Goal: Find specific page/section: Find specific page/section

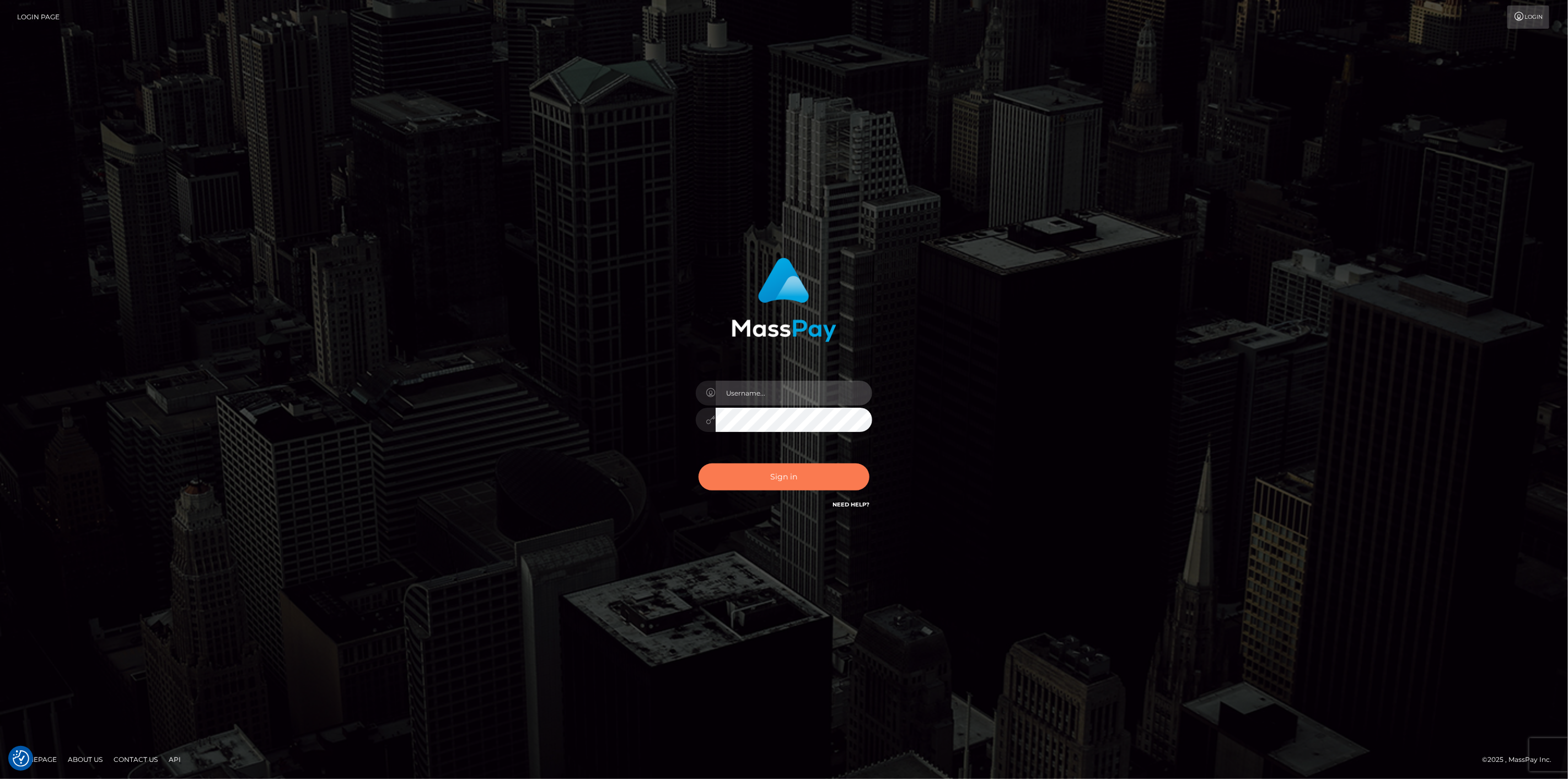
type input "scott.cm"
click at [800, 476] on button "Sign in" at bounding box center [783, 476] width 171 height 27
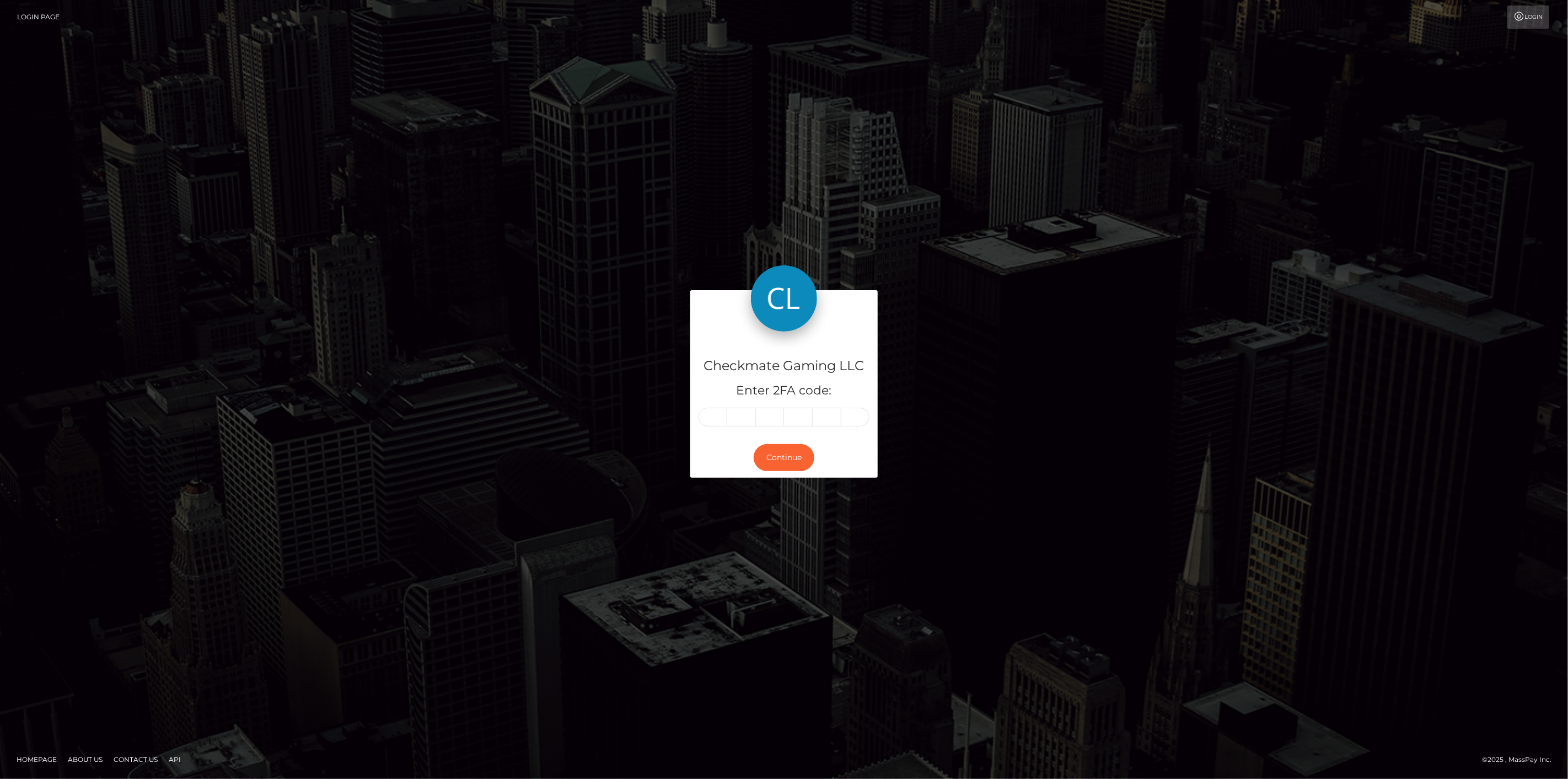
click at [717, 415] on input "text" at bounding box center [712, 417] width 28 height 19
type input "2"
type input "4"
type input "7"
type input "6"
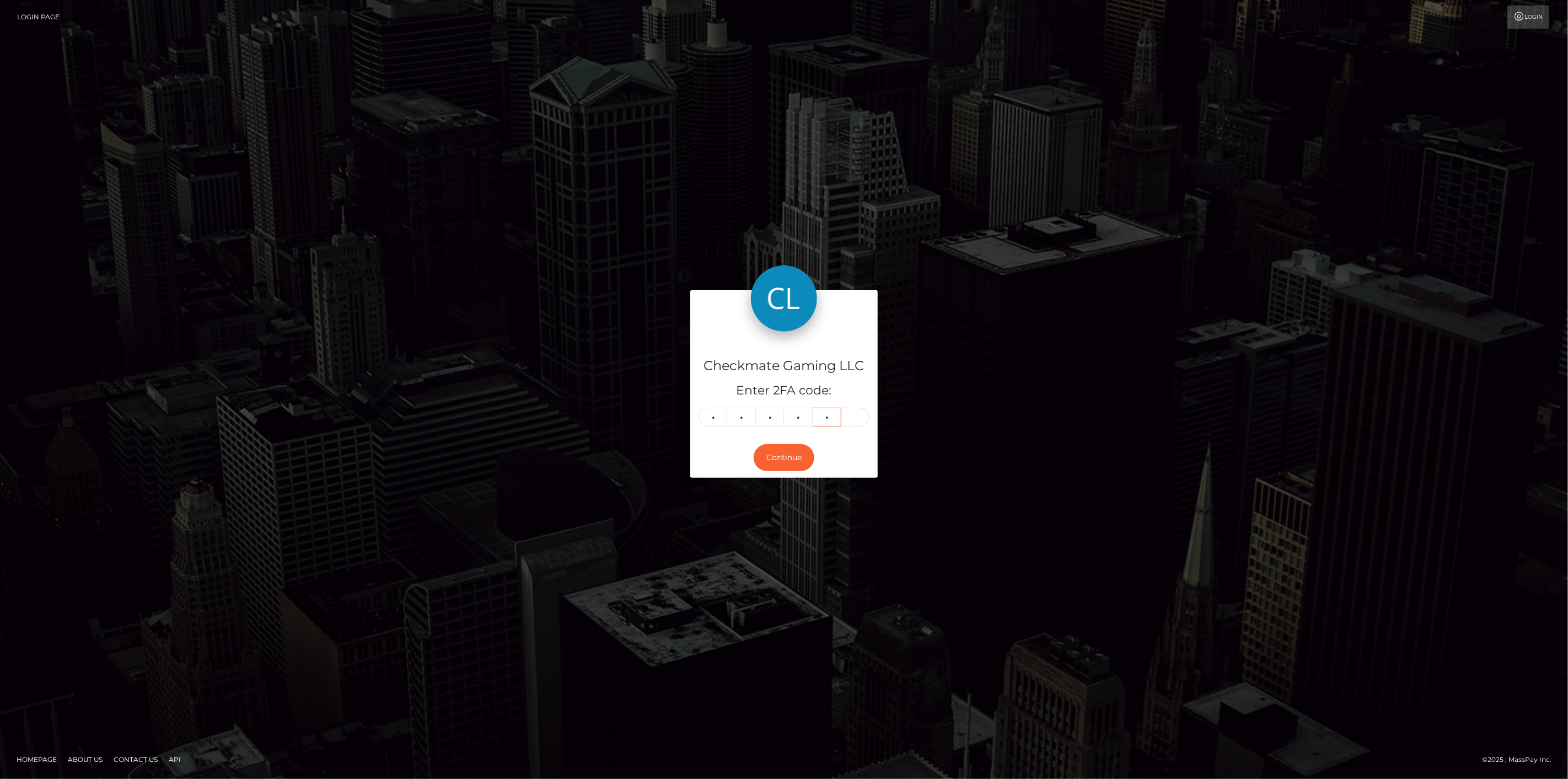
type input "5"
type input "0"
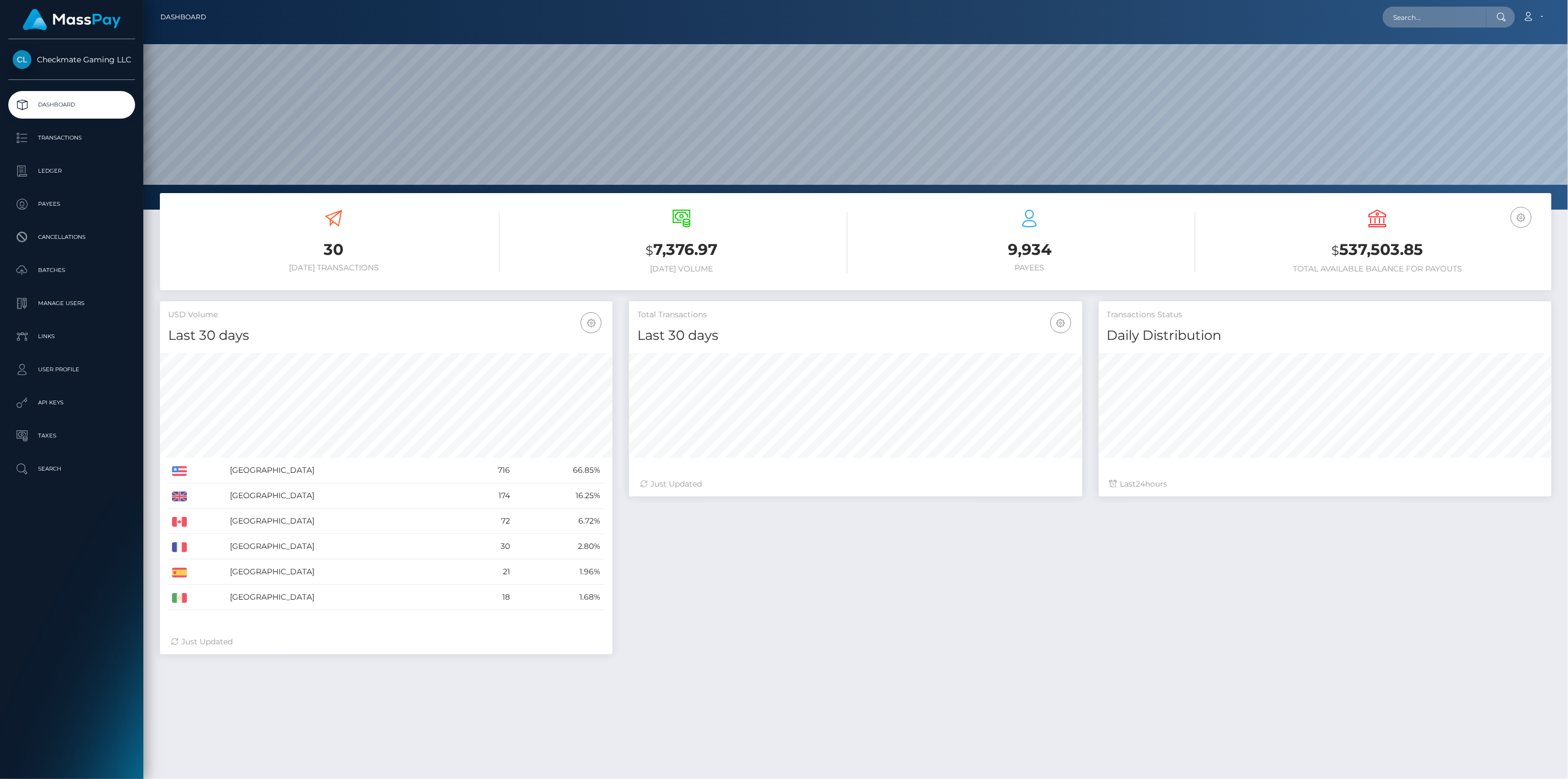
scroll to position [195, 453]
click at [67, 206] on p "Payees" at bounding box center [71, 204] width 118 height 16
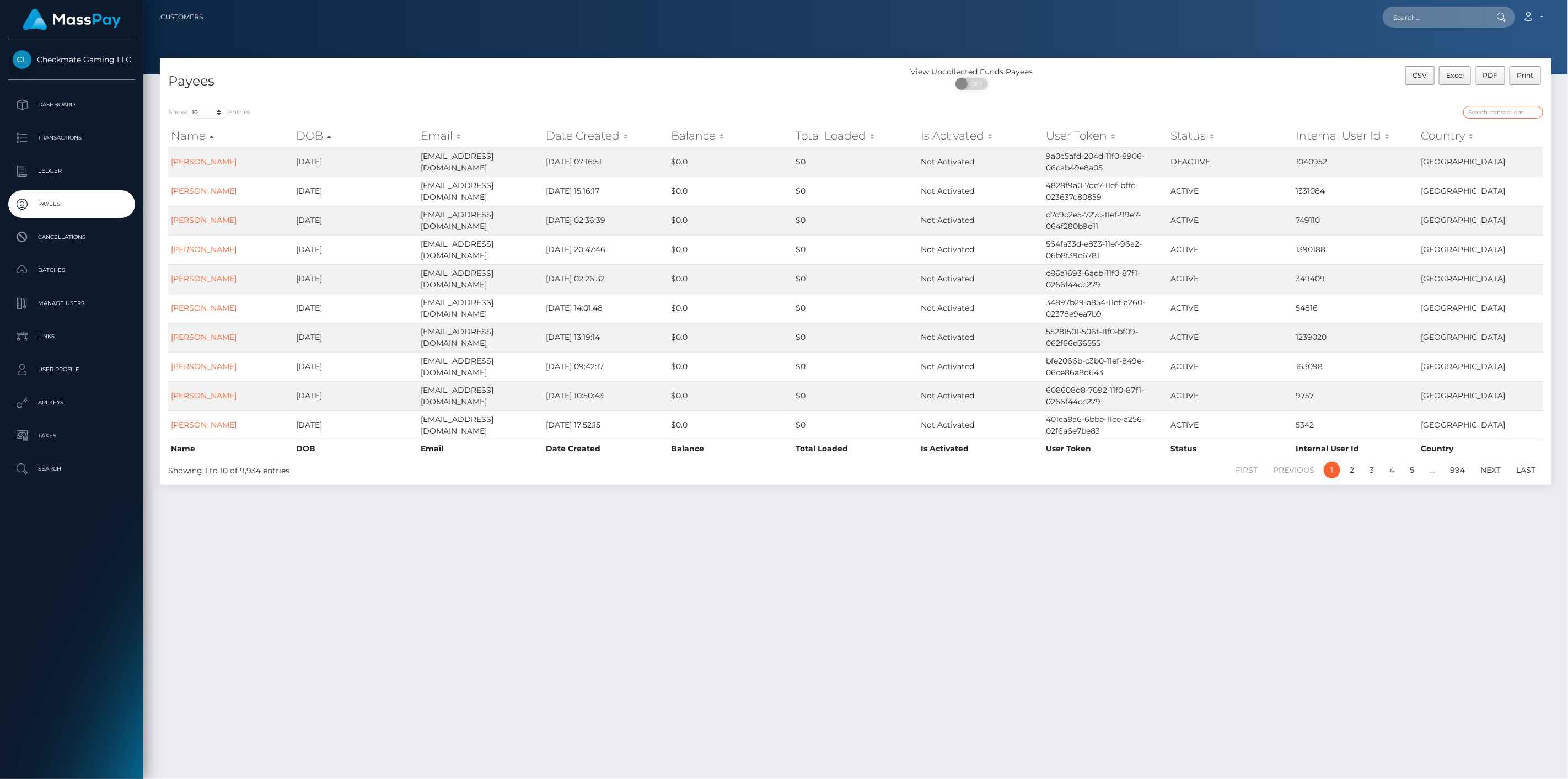
click at [1496, 113] on input "search" at bounding box center [1503, 112] width 80 height 13
paste input "32961"
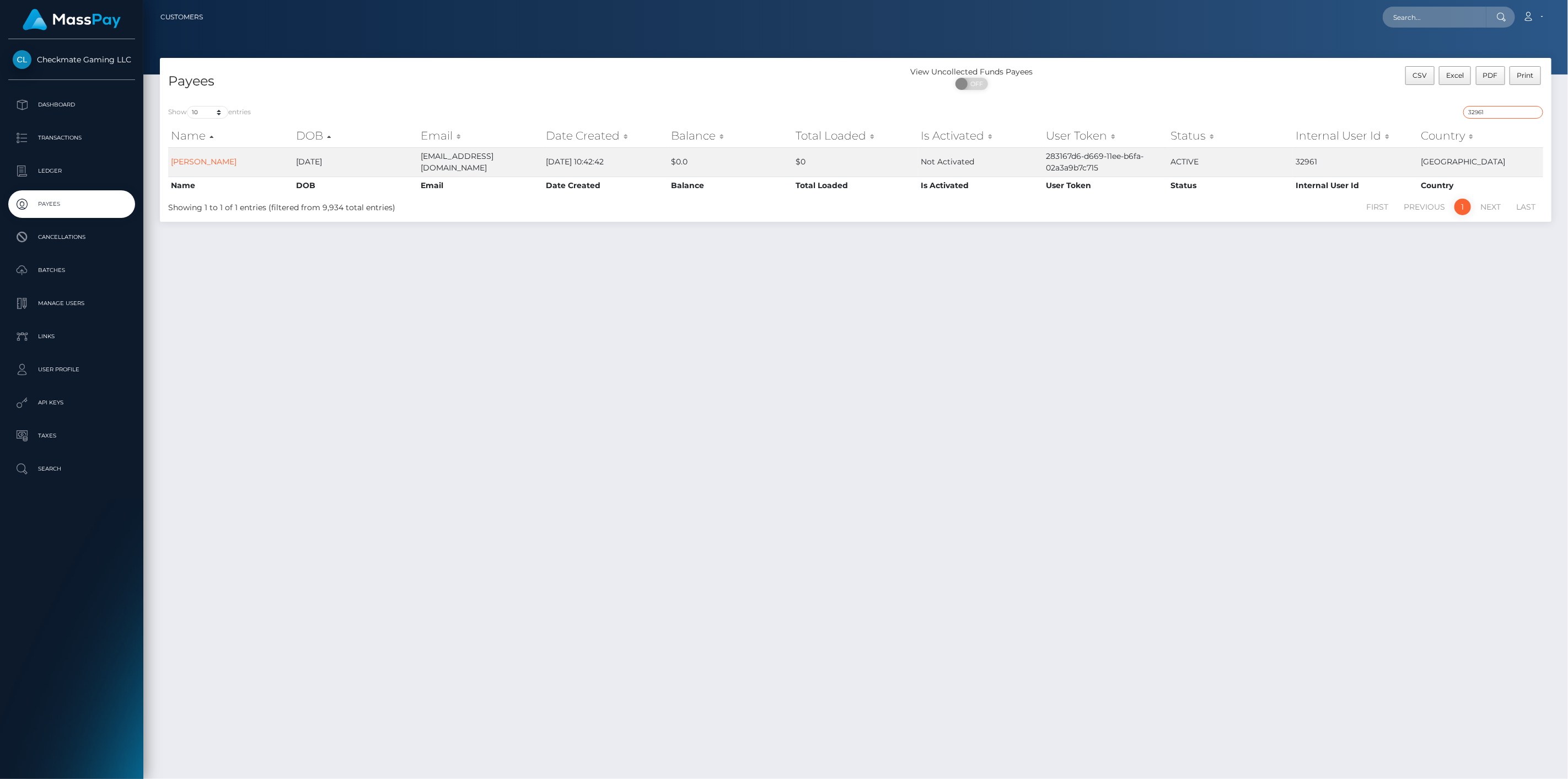
drag, startPoint x: 1506, startPoint y: 114, endPoint x: 1410, endPoint y: 100, distance: 97.0
click at [1410, 100] on div "Show 10 25 50 100 250 entries 32961 Name DOB Email Date Created Balance Total L…" at bounding box center [855, 160] width 1391 height 124
paste input "4944"
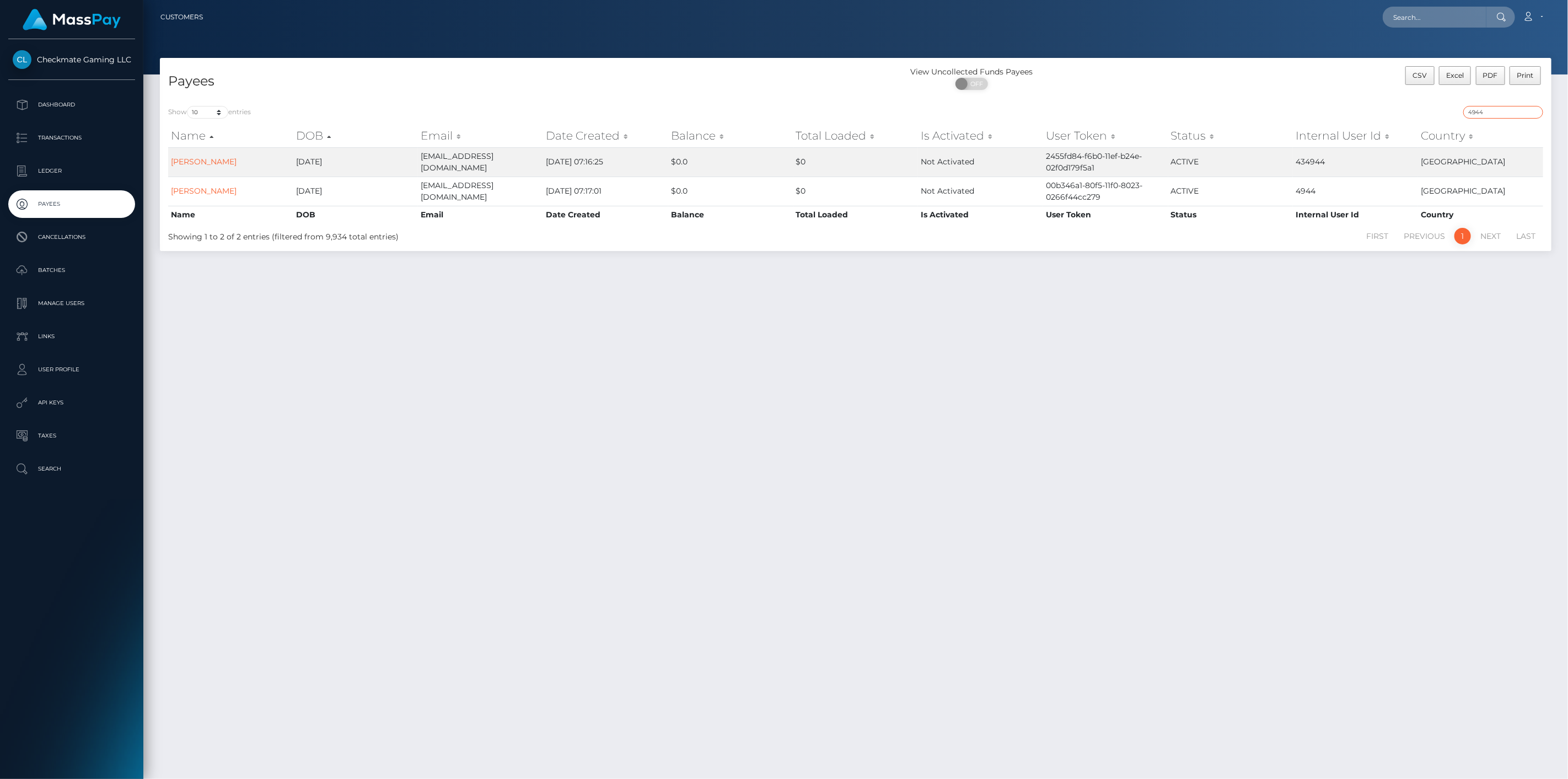
click at [1516, 111] on input "4944" at bounding box center [1503, 112] width 80 height 13
paste input "4298"
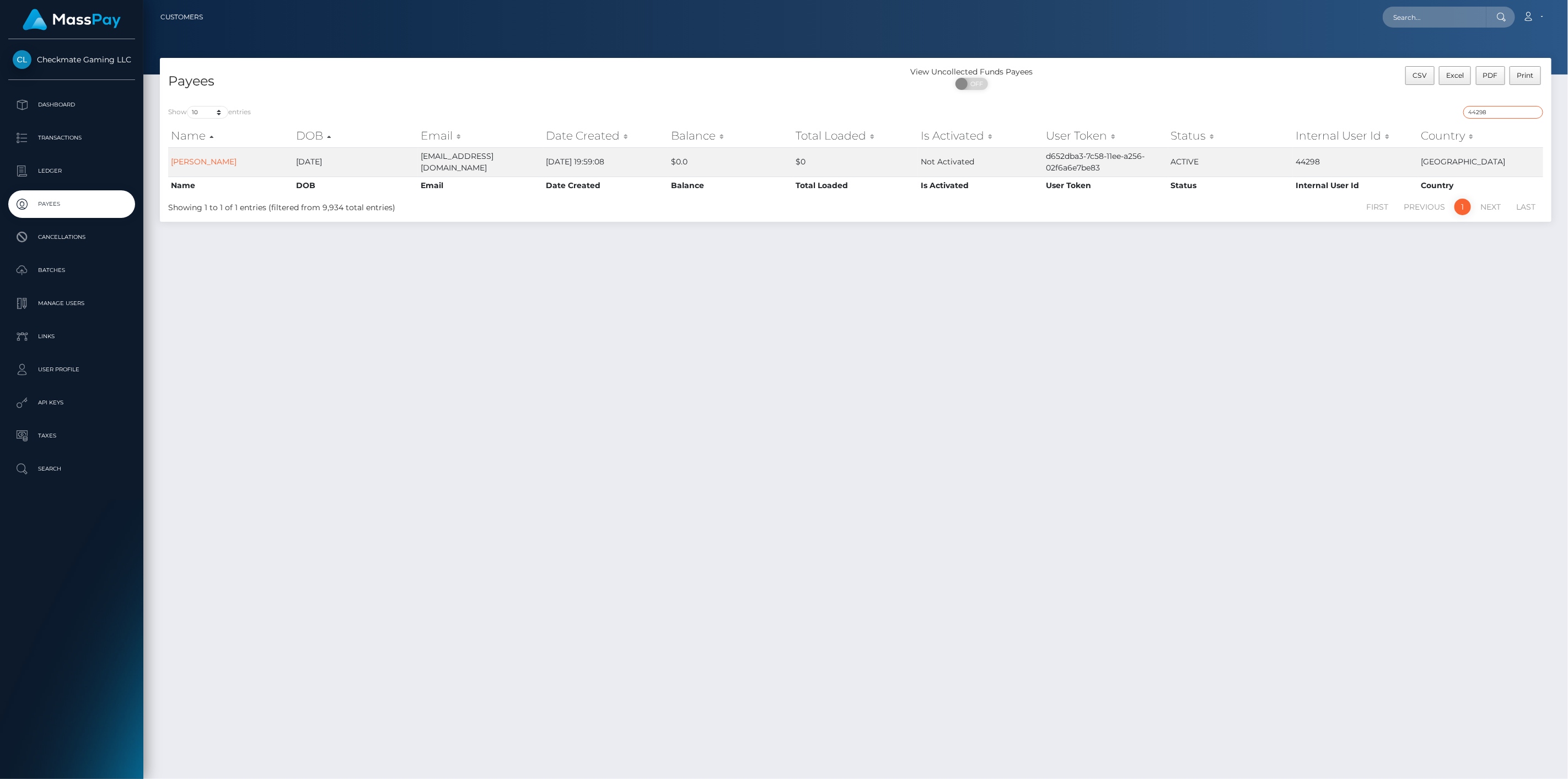
drag, startPoint x: 1492, startPoint y: 108, endPoint x: 1383, endPoint y: 101, distance: 109.2
click at [1398, 100] on div "Show 10 25 50 100 250 entries 44298 Name DOB Email Date Created Balance Total L…" at bounding box center [855, 160] width 1391 height 124
paste input "1422845"
type input "1422845"
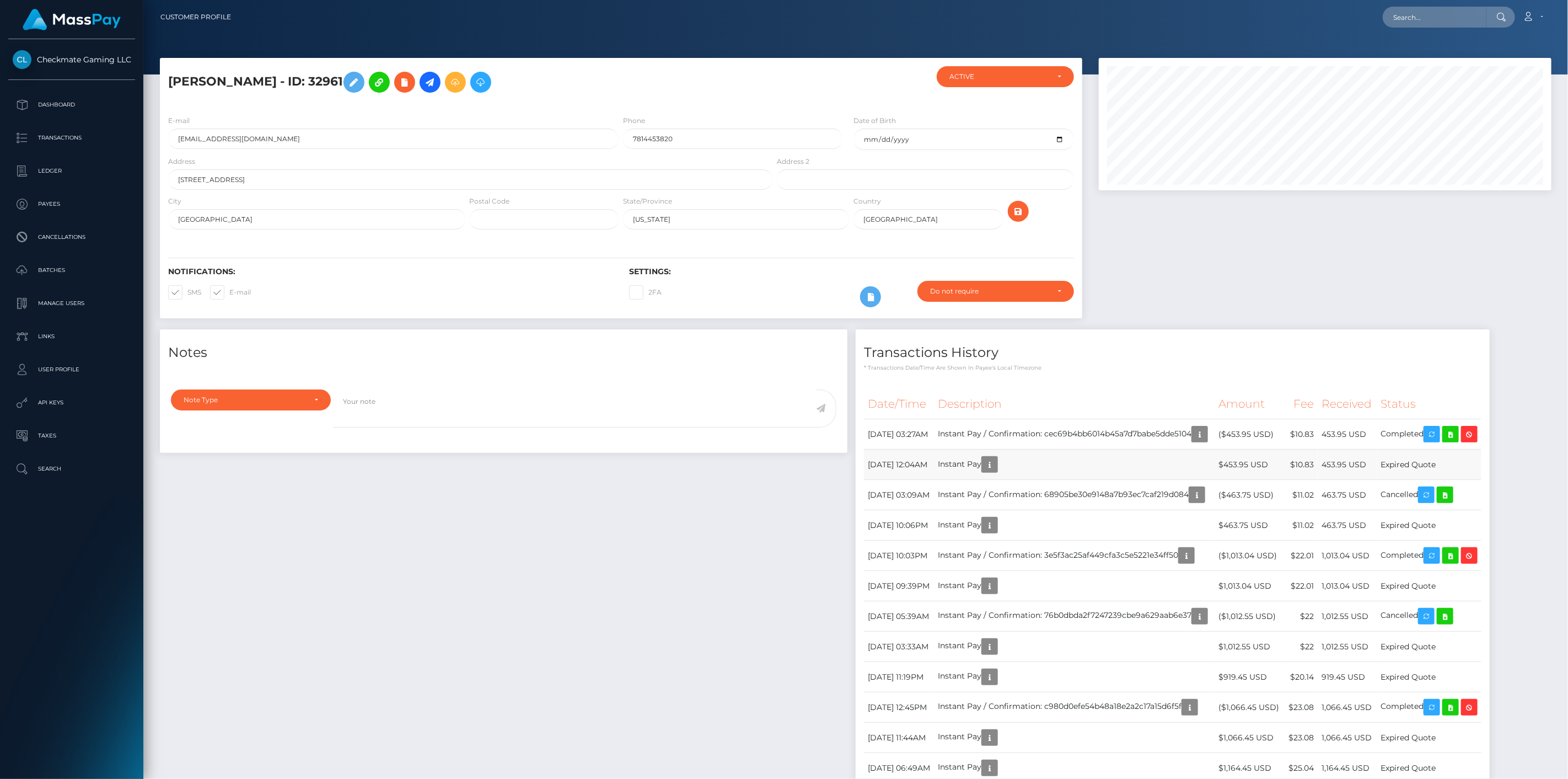
scroll to position [132, 453]
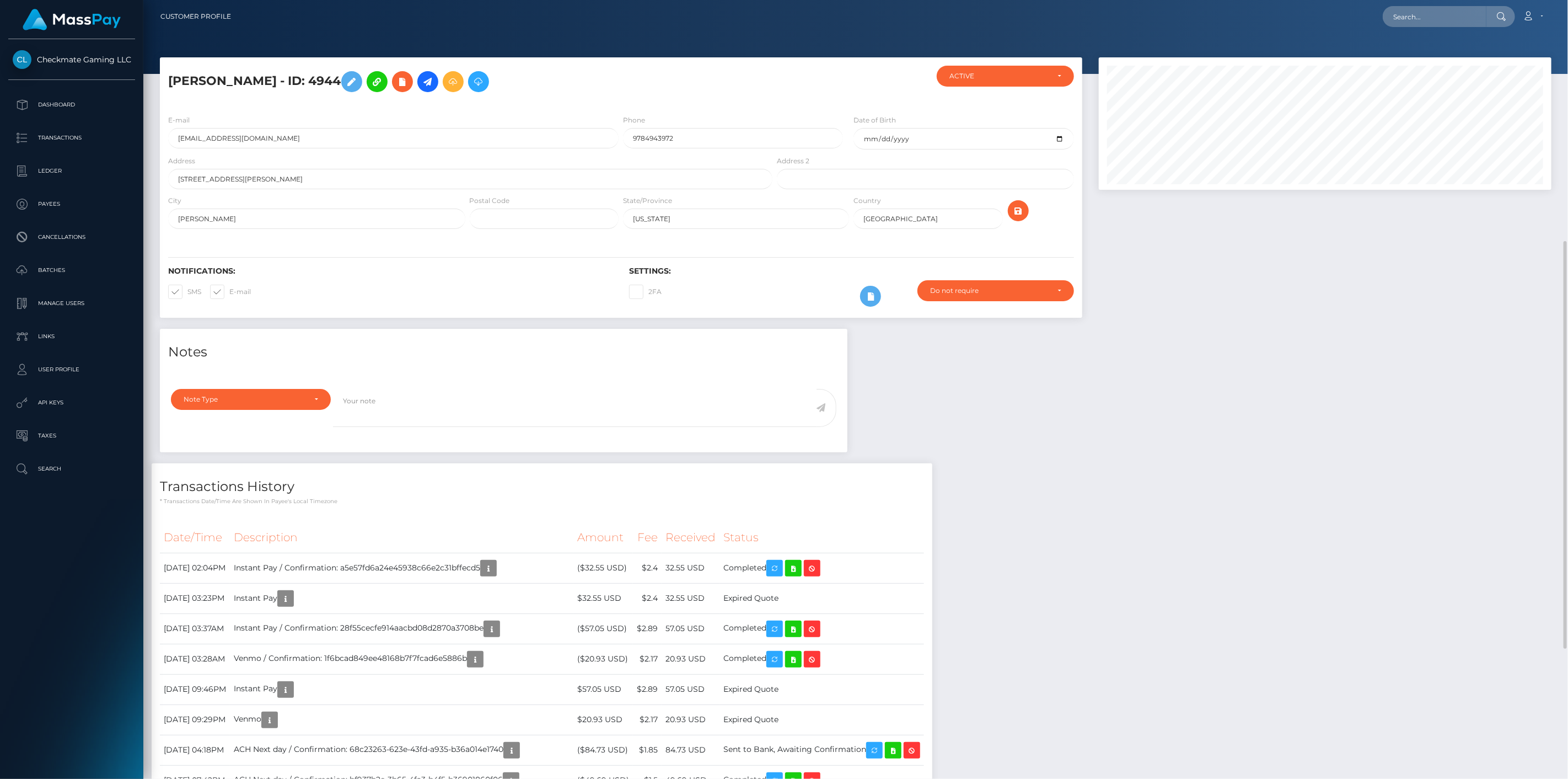
scroll to position [132, 453]
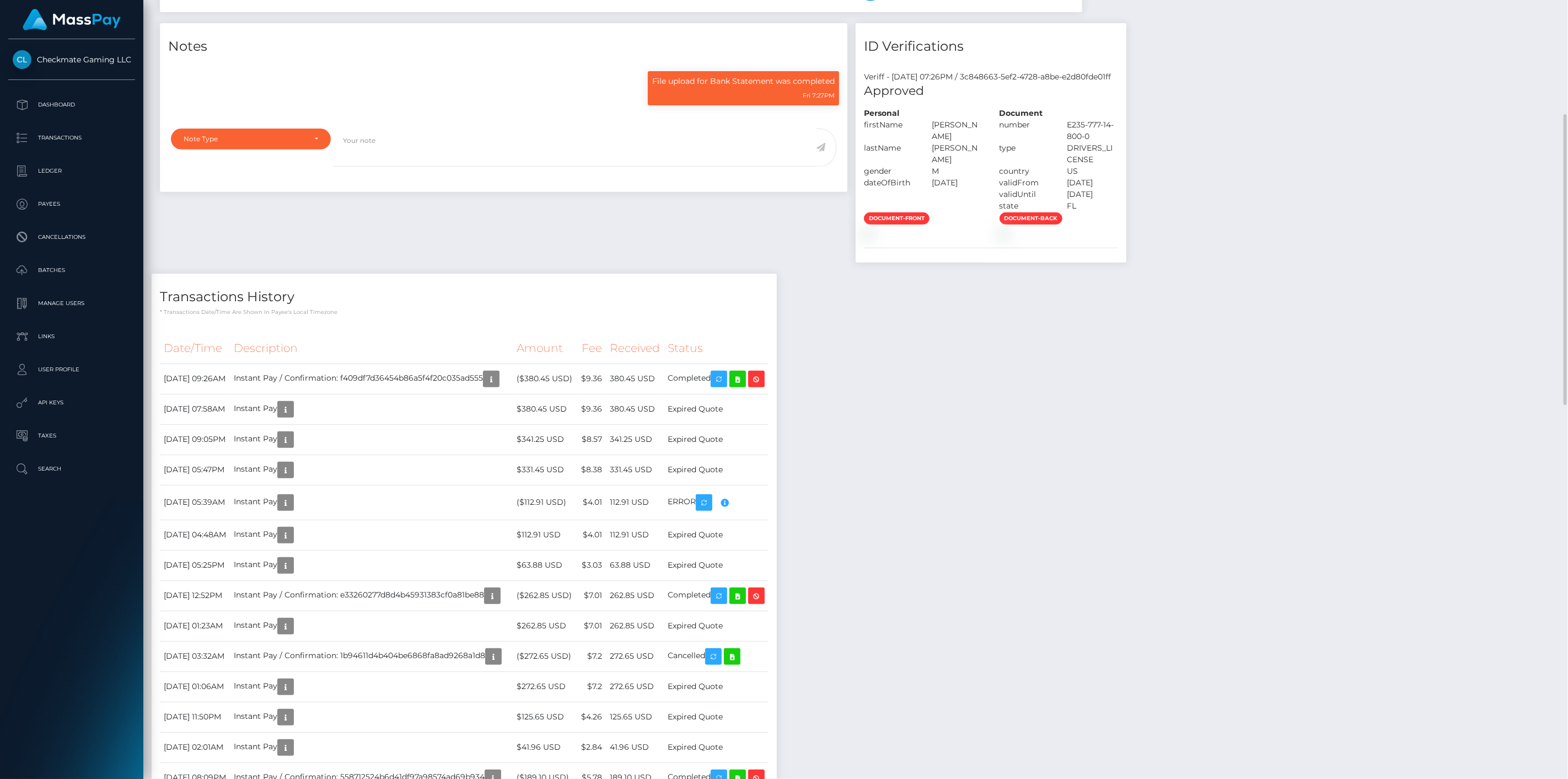
scroll to position [429, 0]
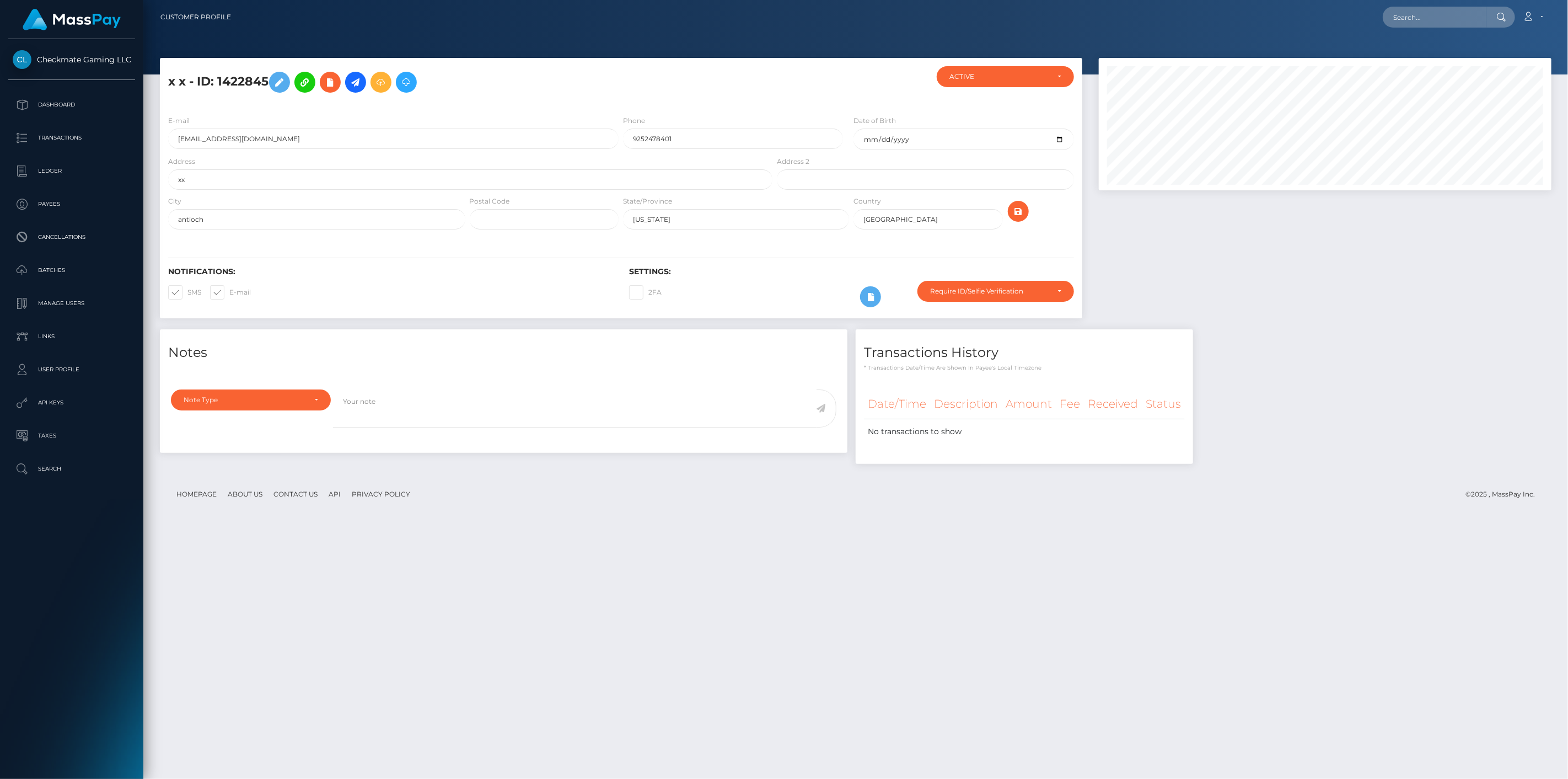
scroll to position [132, 453]
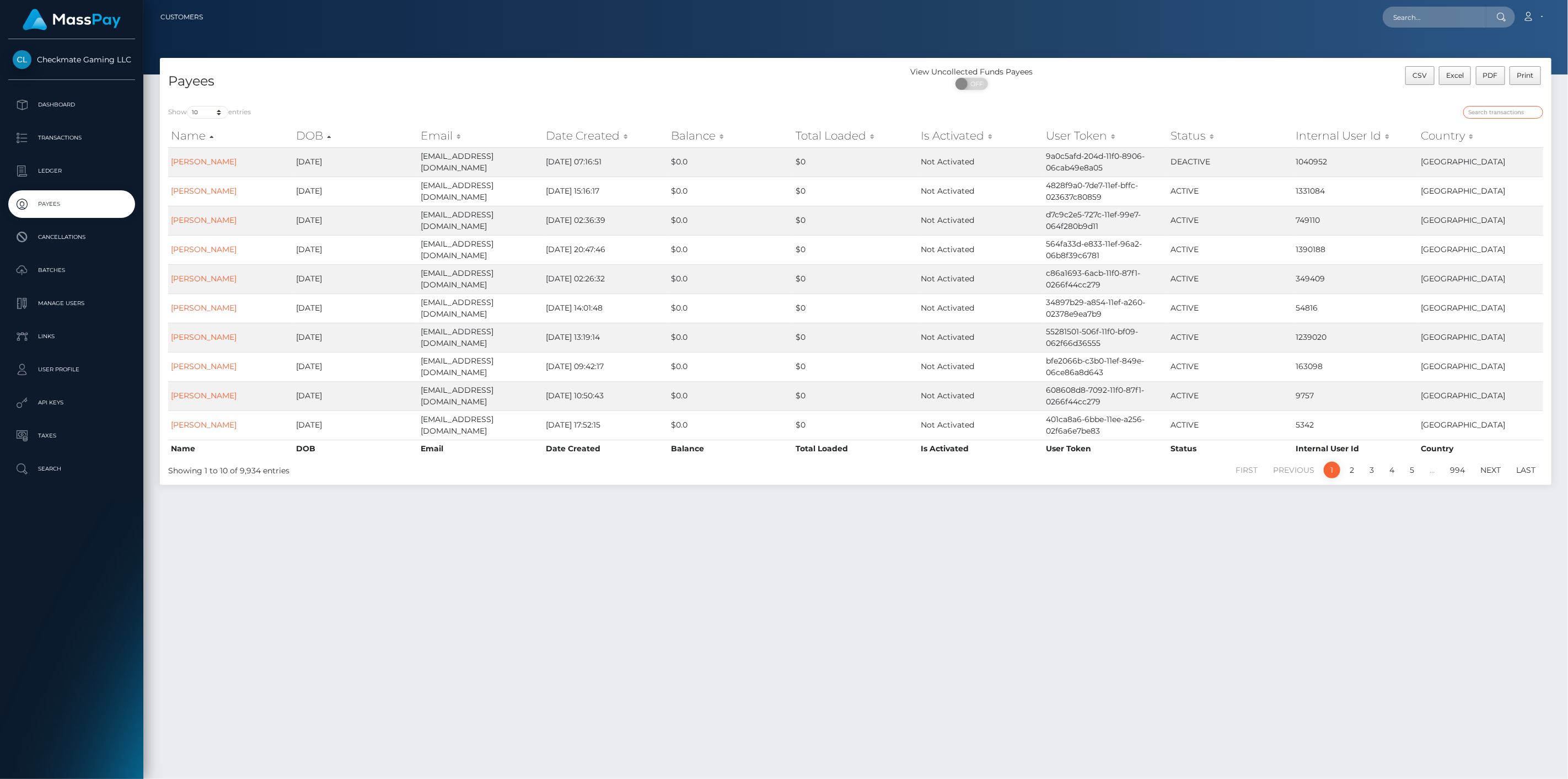
click at [1506, 111] on input "search" at bounding box center [1503, 112] width 80 height 13
paste input "1336942"
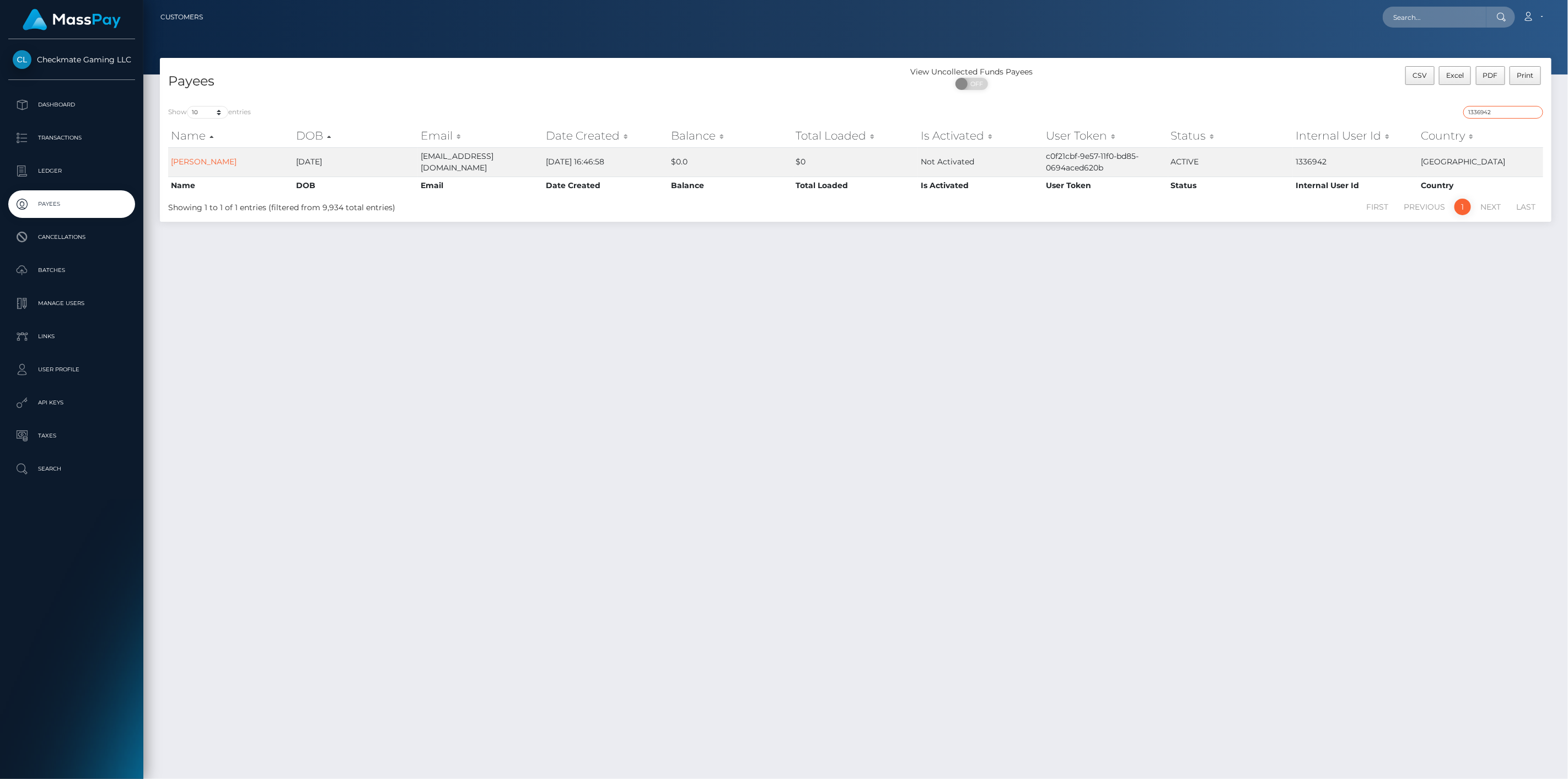
drag, startPoint x: 1504, startPoint y: 107, endPoint x: 1441, endPoint y: 108, distance: 63.0
click at [1443, 107] on div "1336942" at bounding box center [1203, 113] width 679 height 15
paste input "98247"
type input "198247"
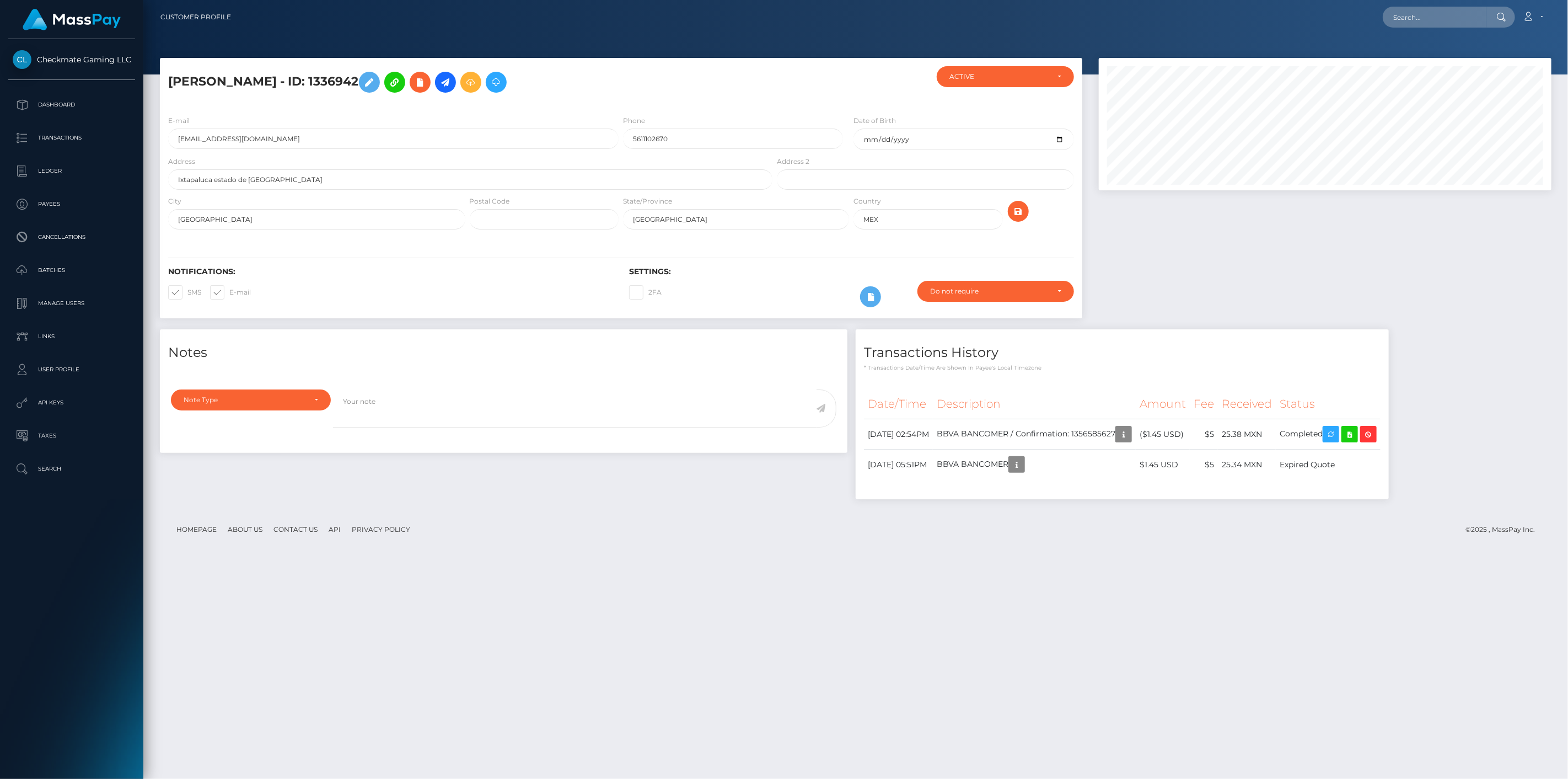
scroll to position [132, 453]
drag, startPoint x: 1307, startPoint y: 433, endPoint x: 1268, endPoint y: 433, distance: 39.0
click at [1268, 433] on td "25.38 MXN" at bounding box center [1246, 434] width 58 height 30
copy td "25.38 MXN"
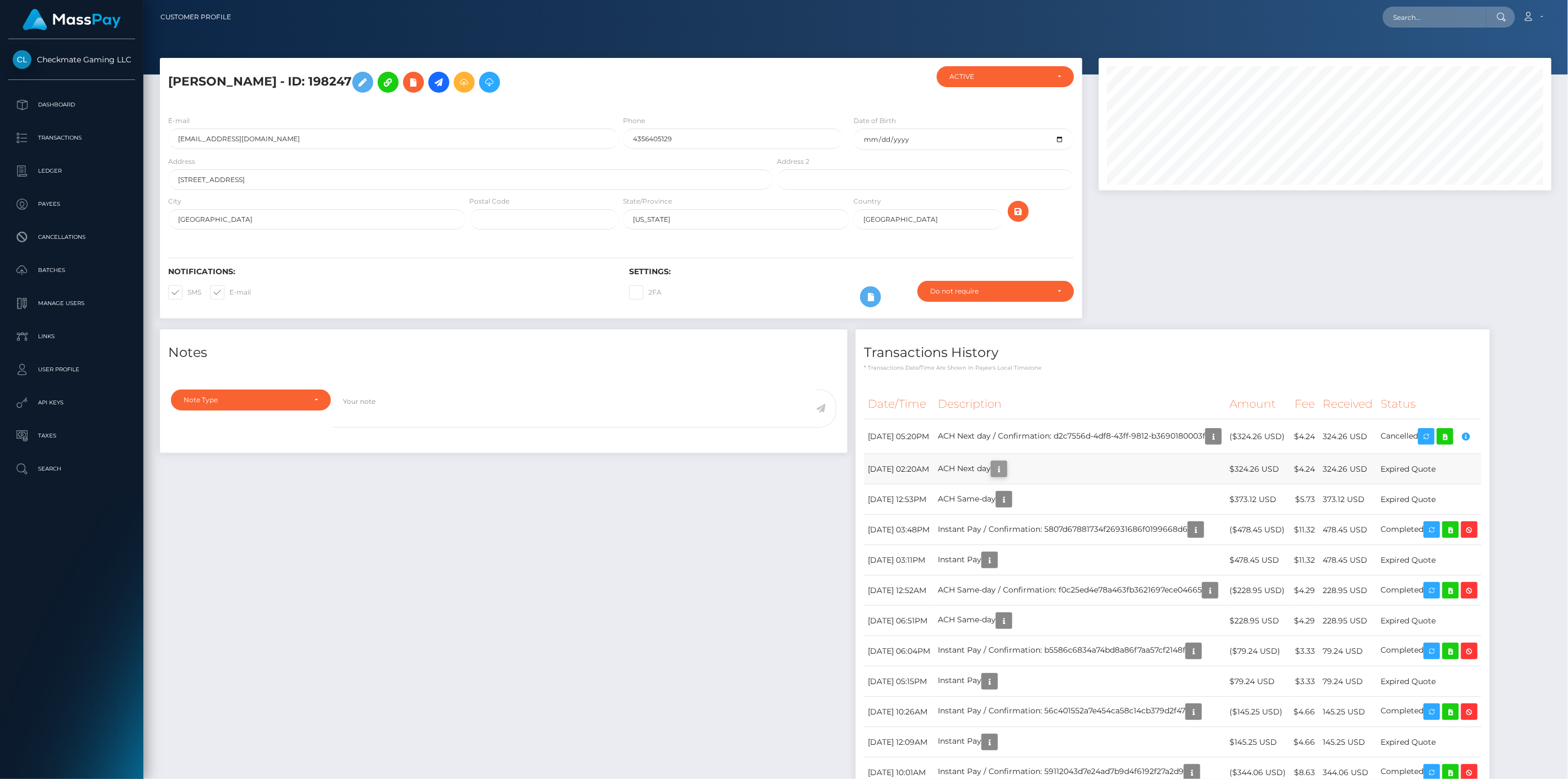
scroll to position [132, 453]
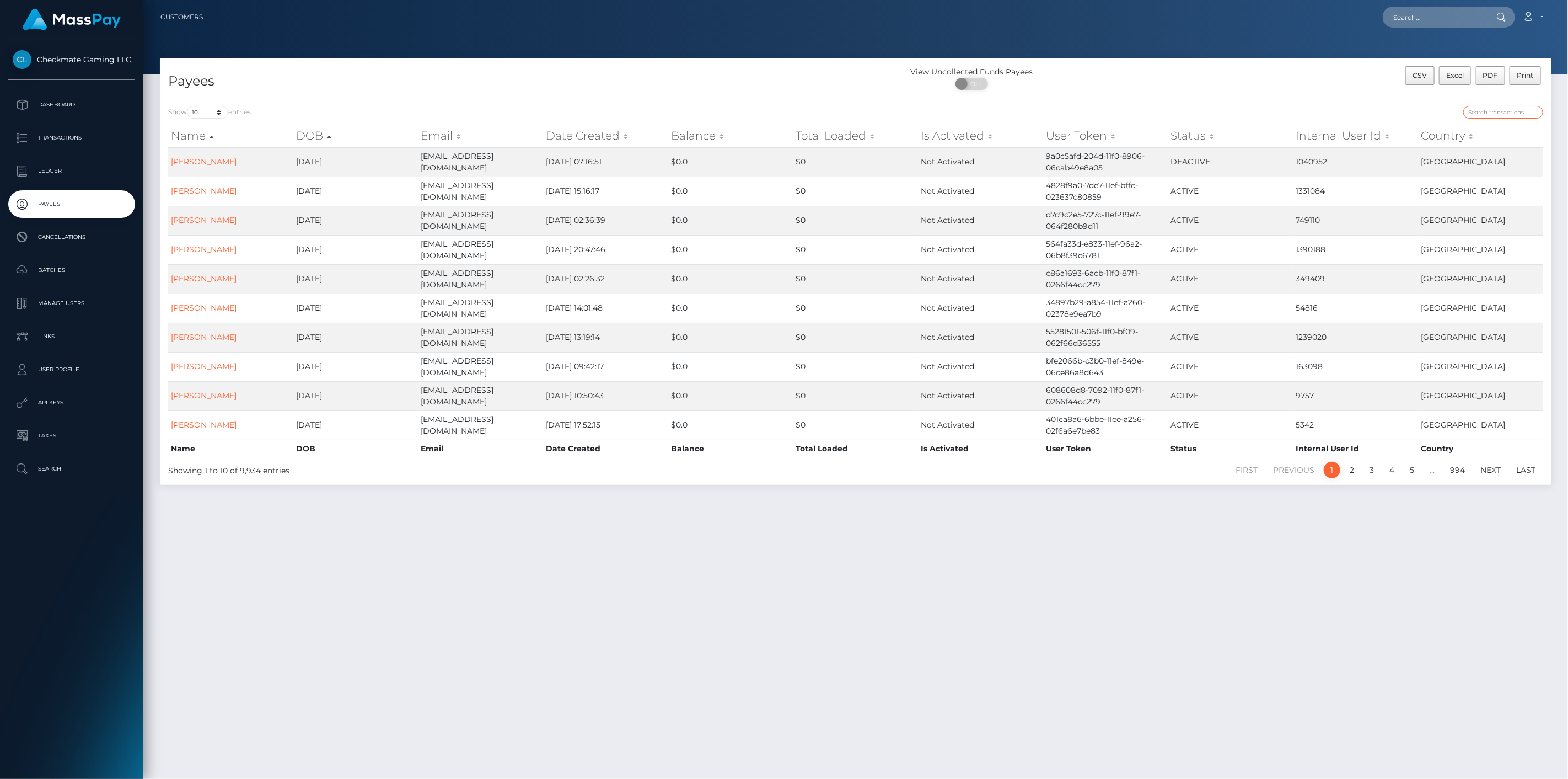
click at [1511, 113] on input "search" at bounding box center [1503, 112] width 80 height 13
paste input "323973"
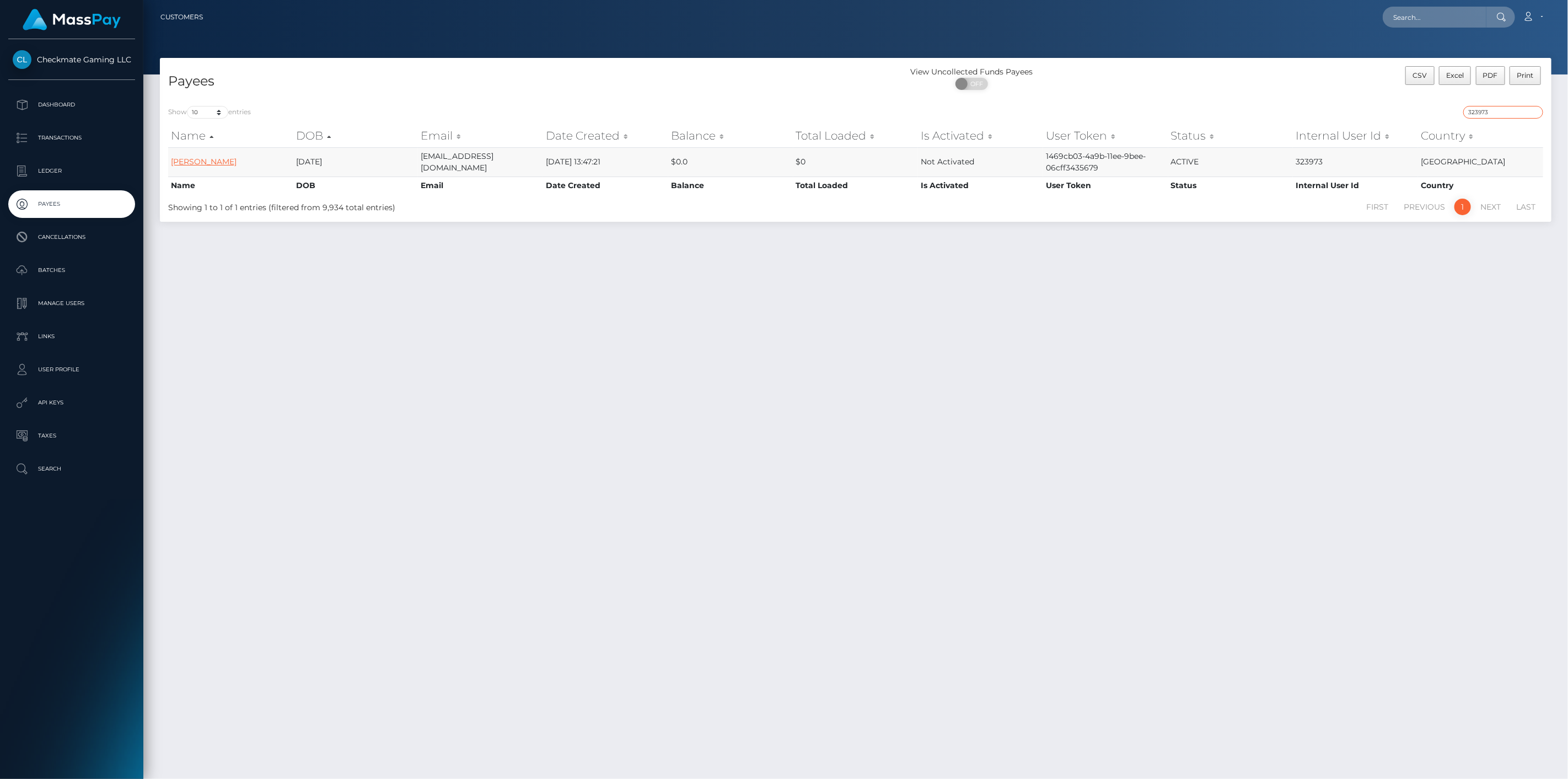
type input "323973"
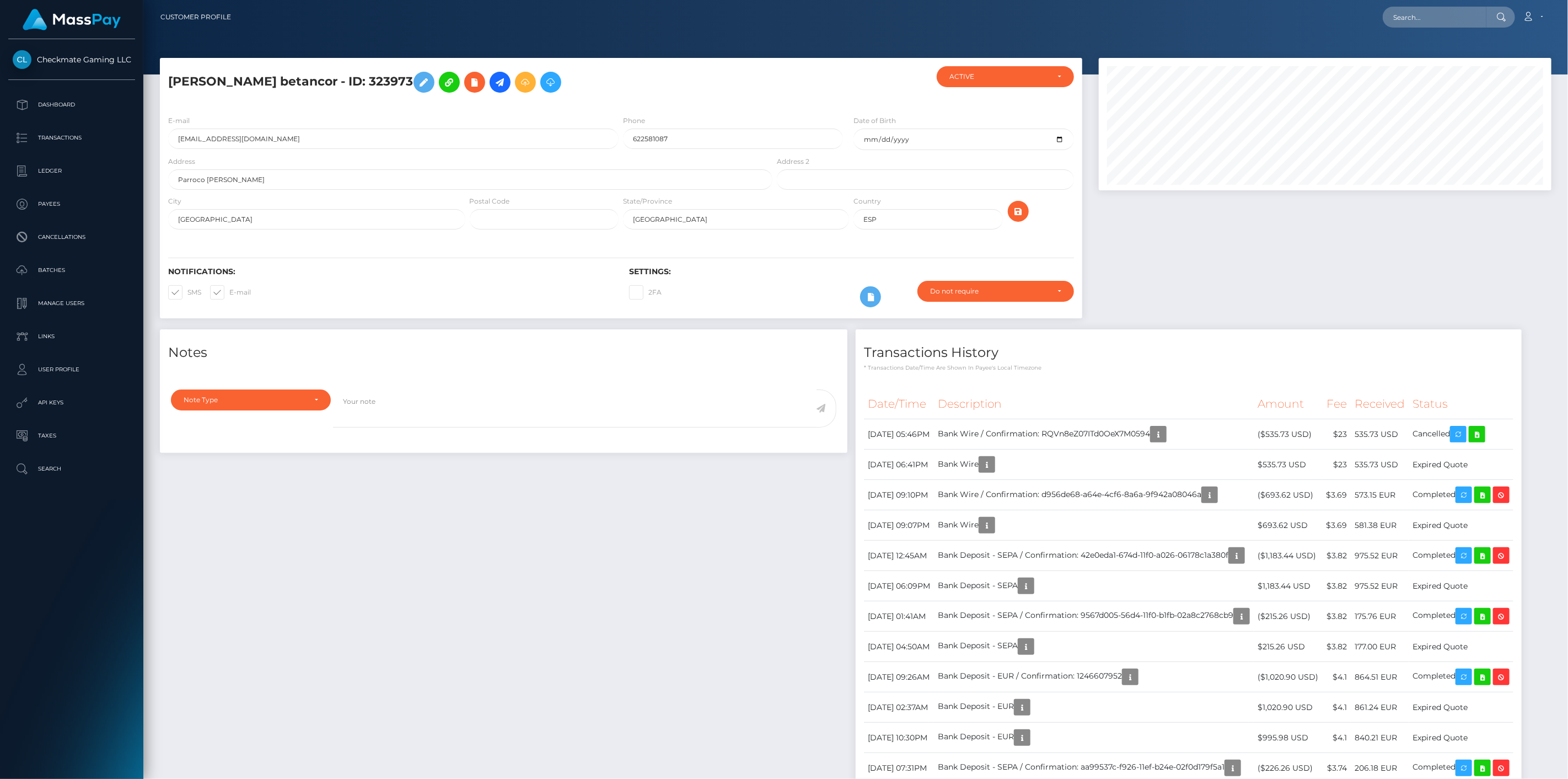
scroll to position [132, 453]
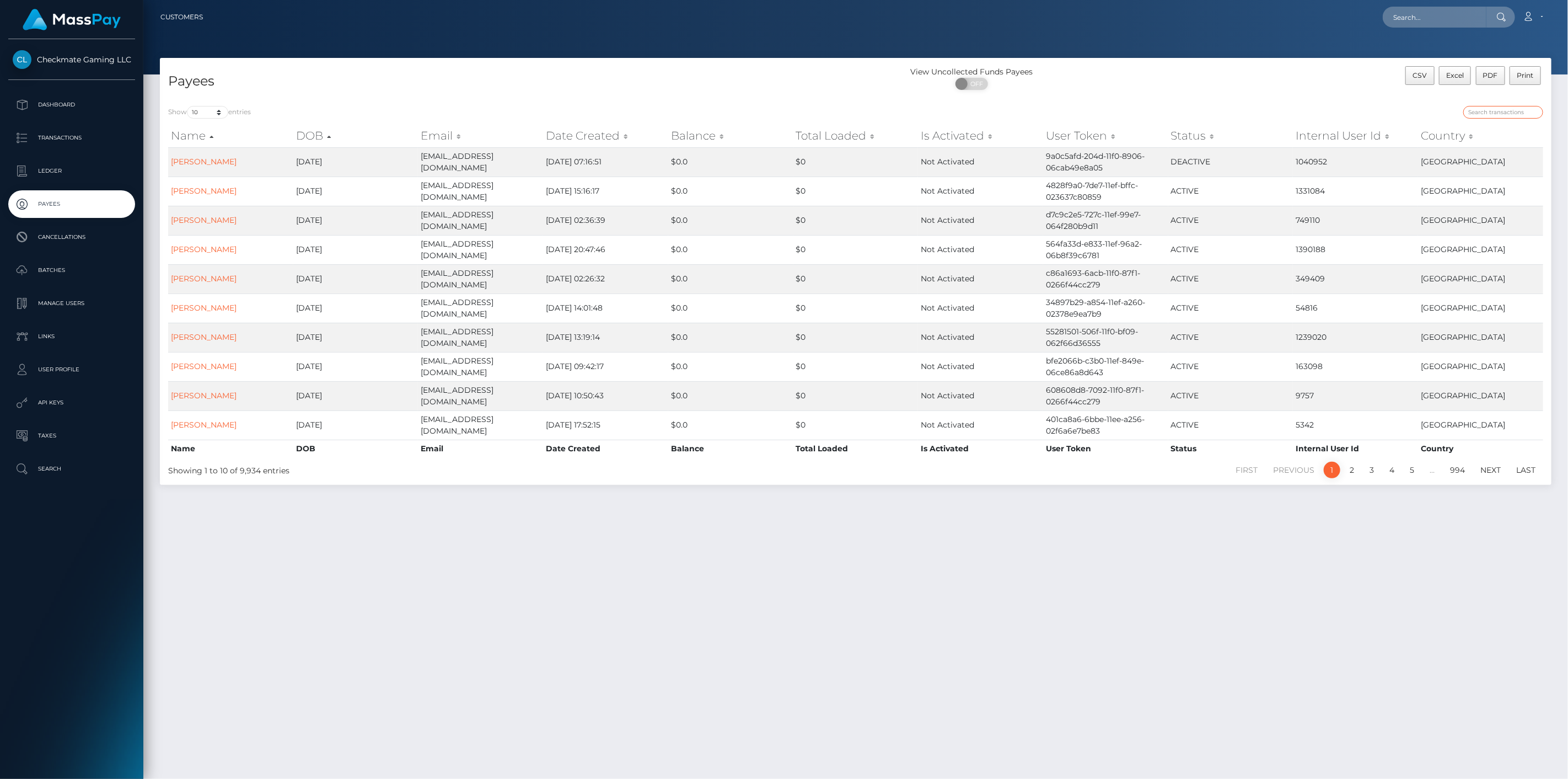
click at [1515, 111] on input "search" at bounding box center [1503, 112] width 80 height 13
paste input "323973"
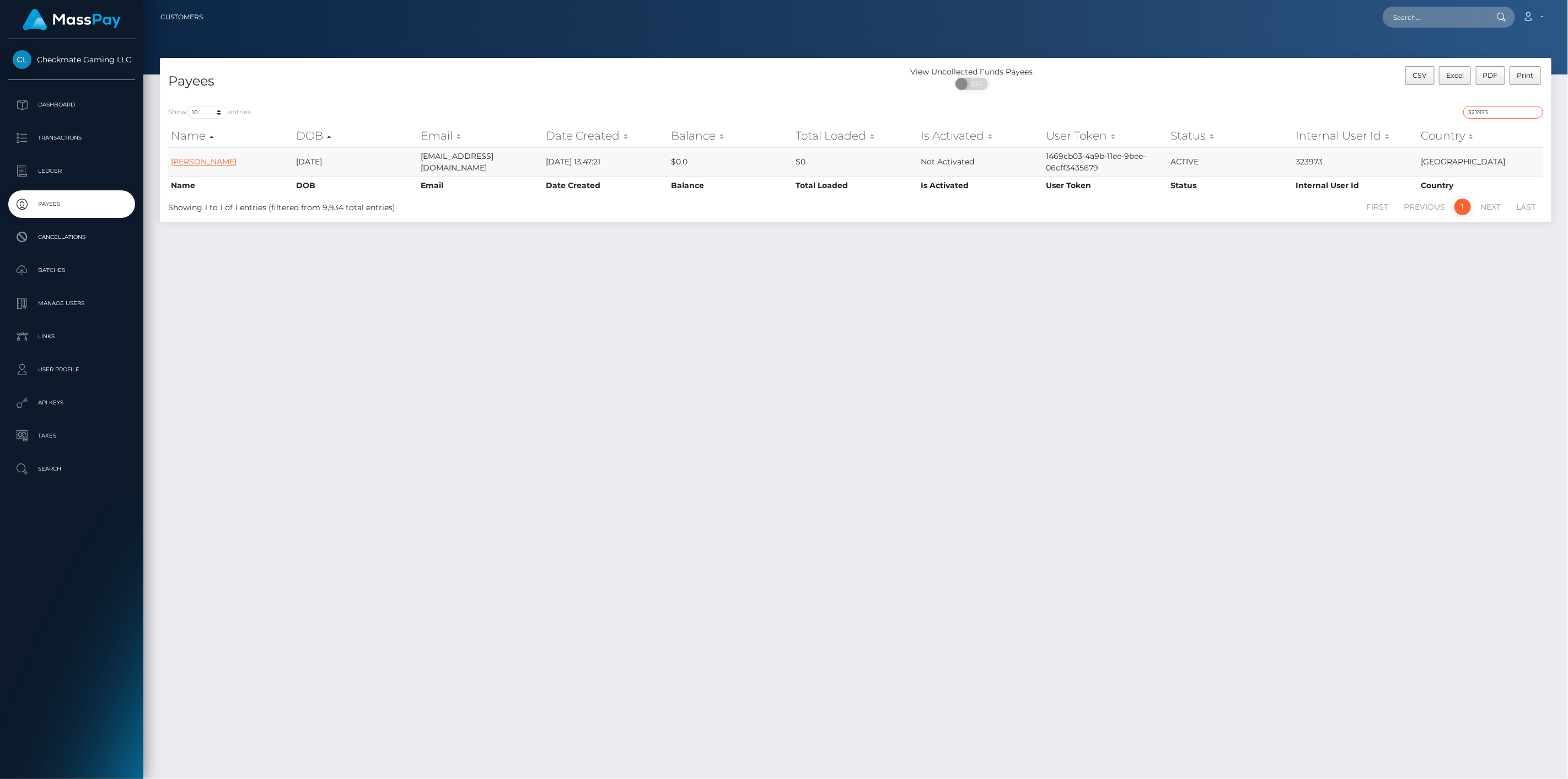
type input "323973"
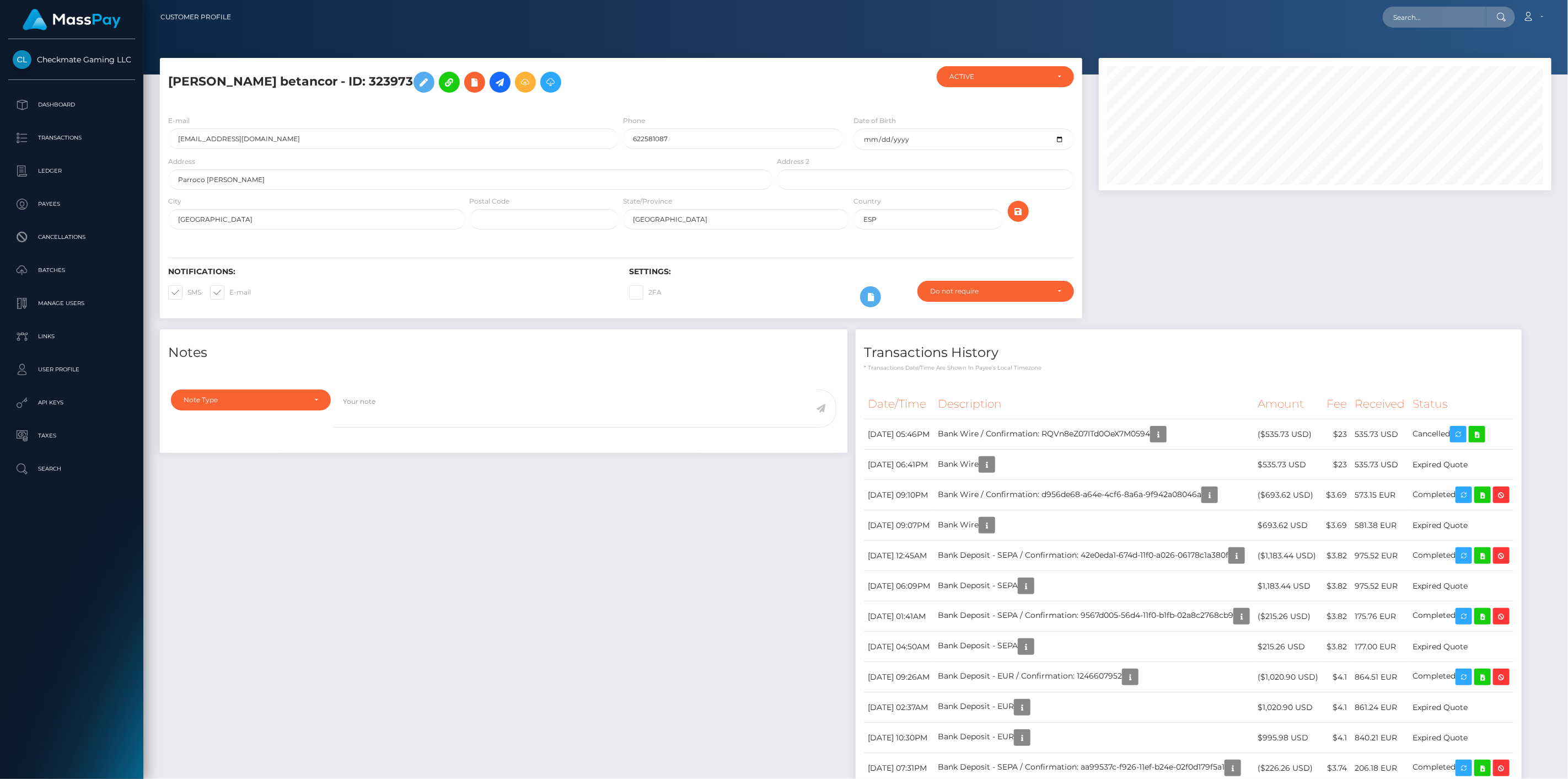
scroll to position [132, 453]
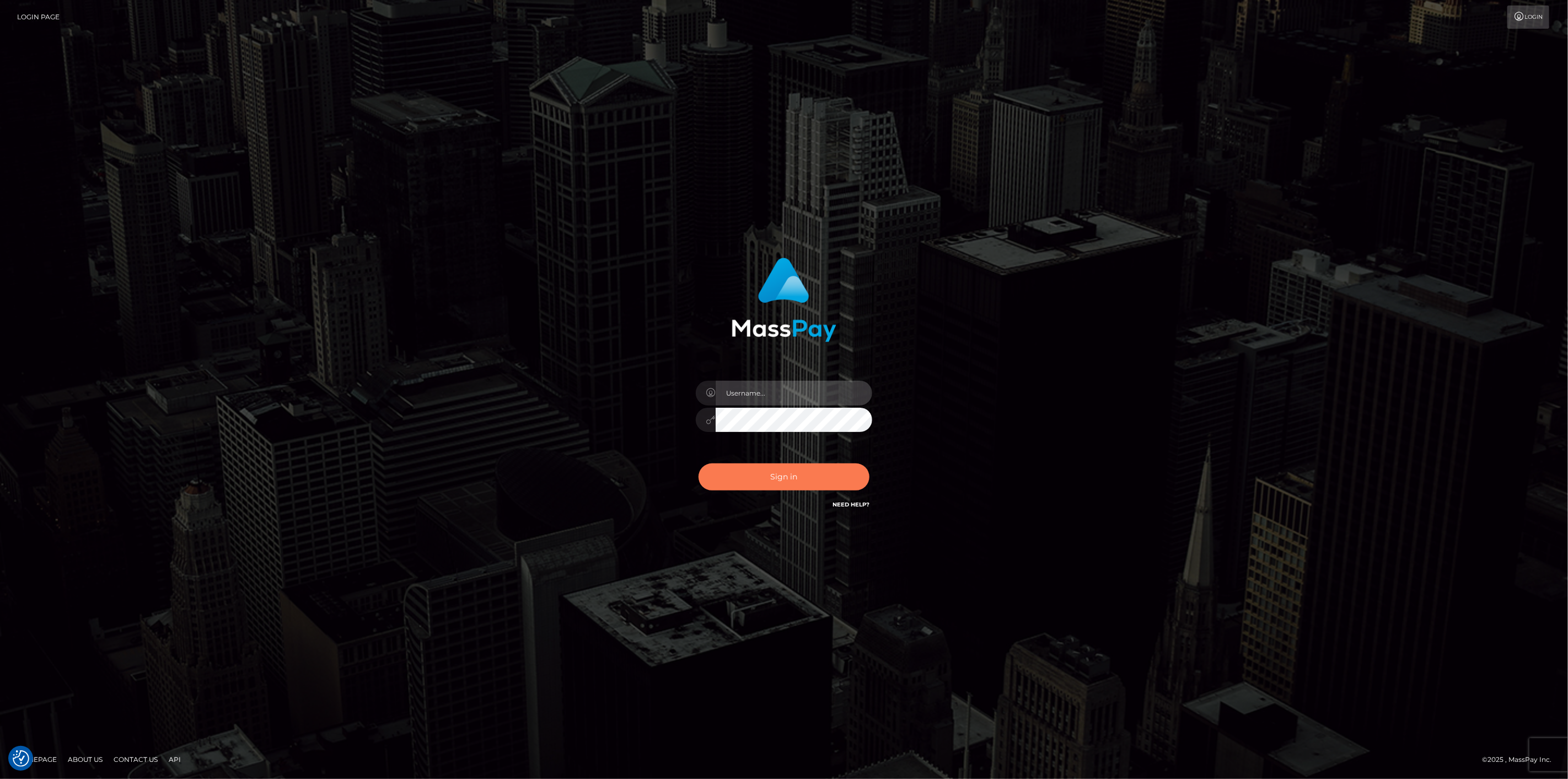
type input "[DOMAIN_NAME]"
click at [721, 472] on button "Sign in" at bounding box center [783, 476] width 171 height 27
type input "[DOMAIN_NAME]"
click at [714, 473] on button "Sign in" at bounding box center [783, 476] width 171 height 27
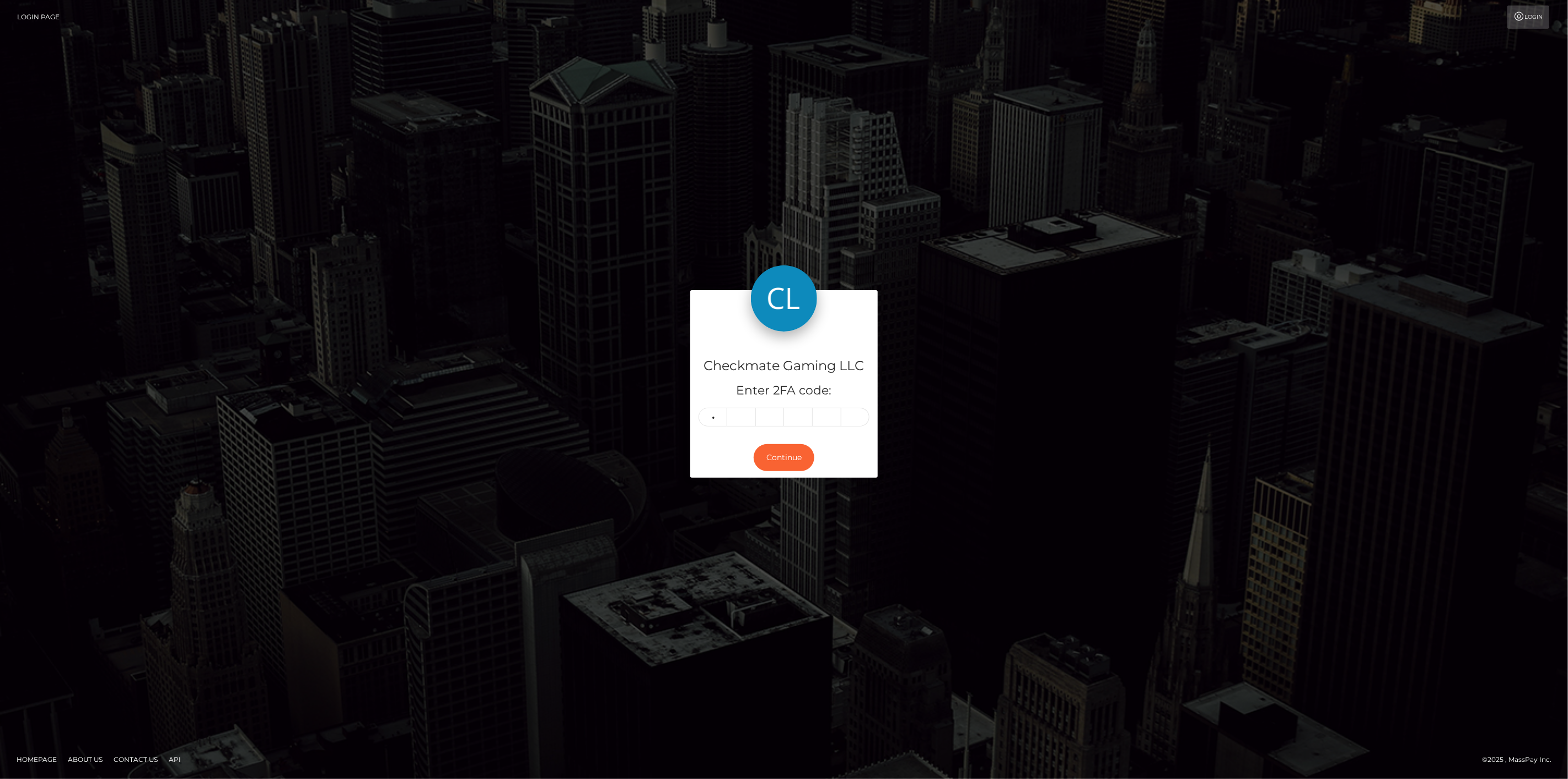
type input "3"
type input "6"
type input "8"
type input "4"
type input "0"
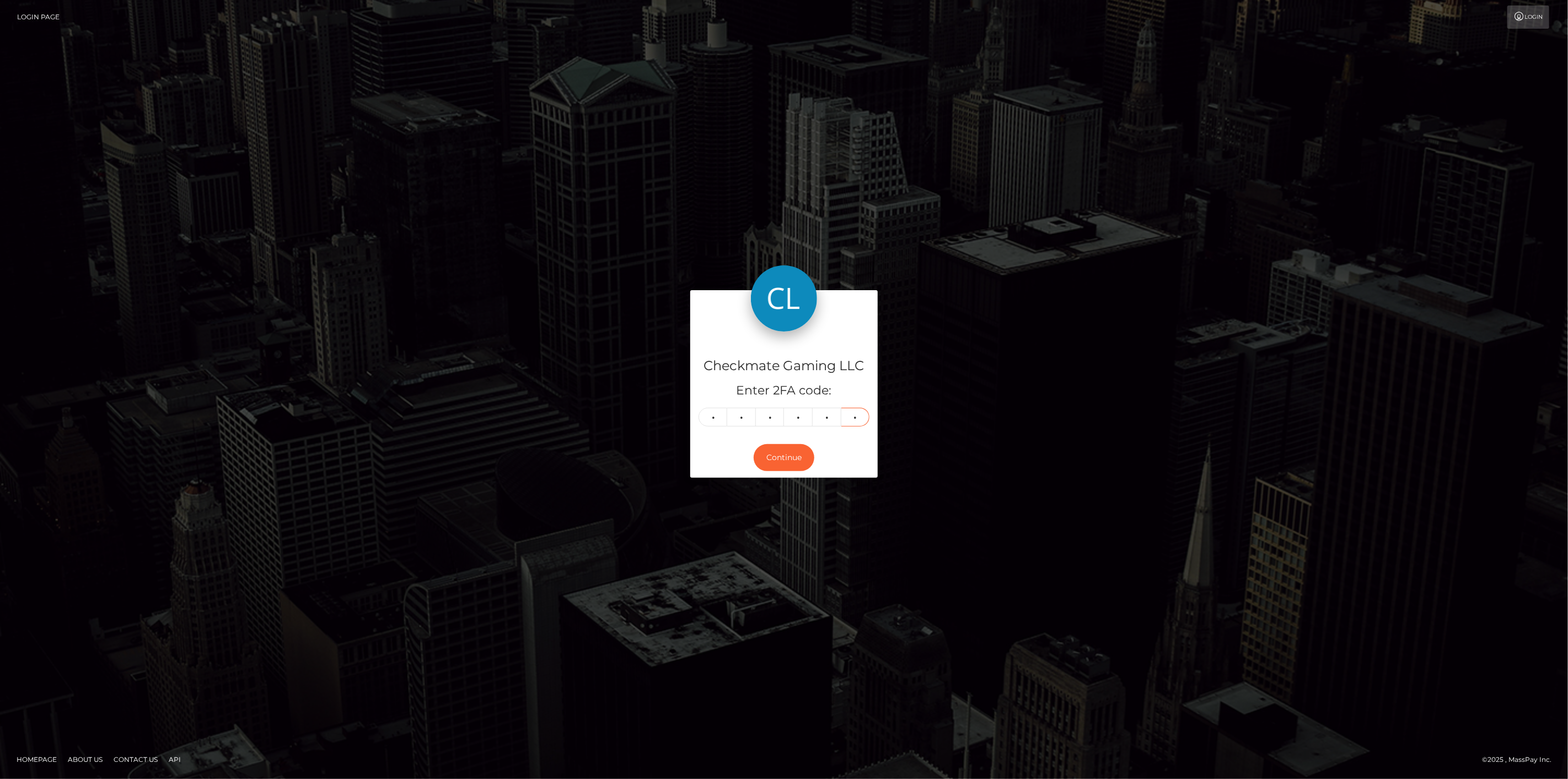
type input "1"
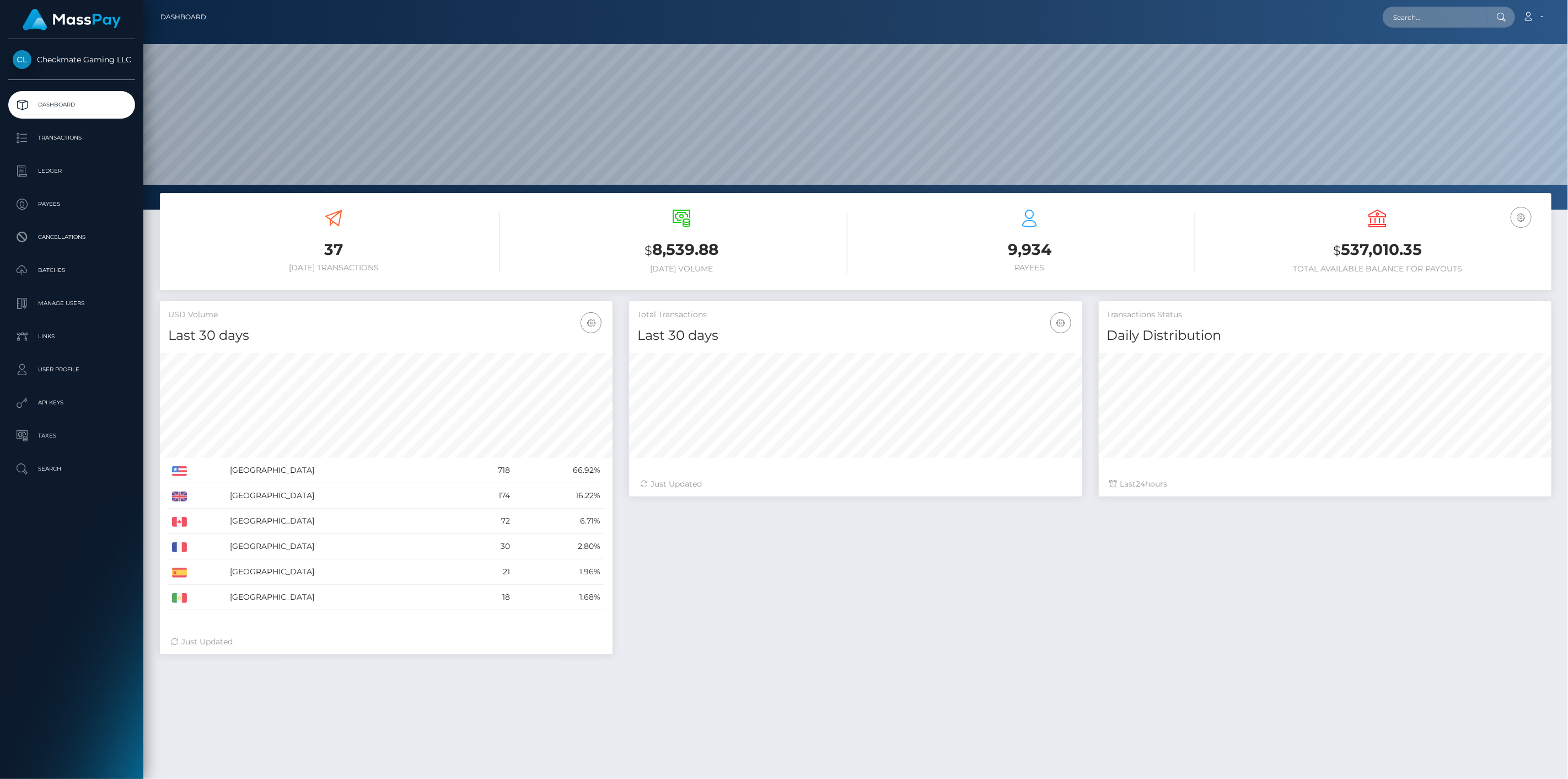
scroll to position [195, 453]
click at [58, 211] on p "Payees" at bounding box center [71, 204] width 118 height 16
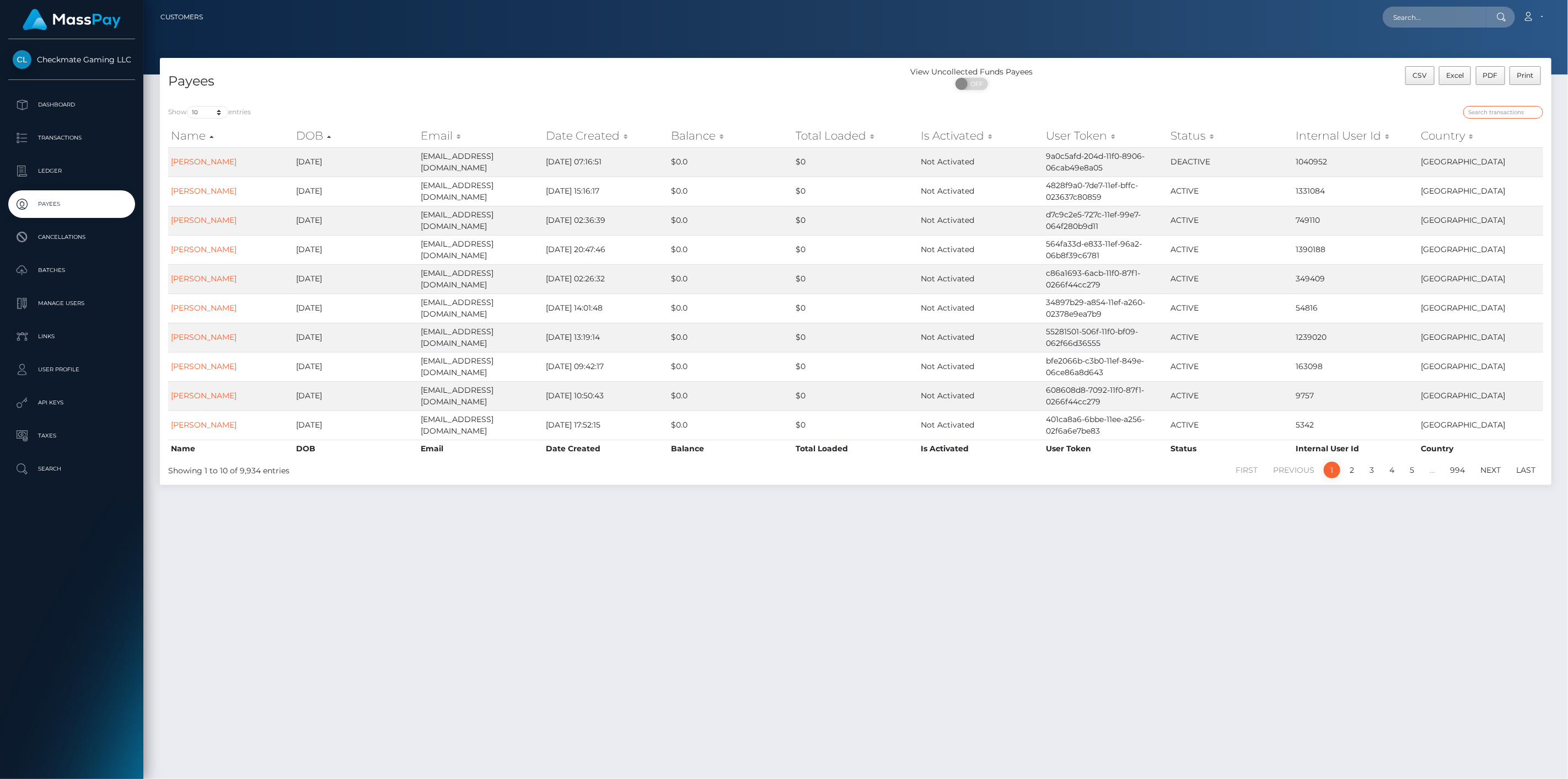
click at [1492, 110] on input "search" at bounding box center [1503, 112] width 80 height 13
paste input "38016"
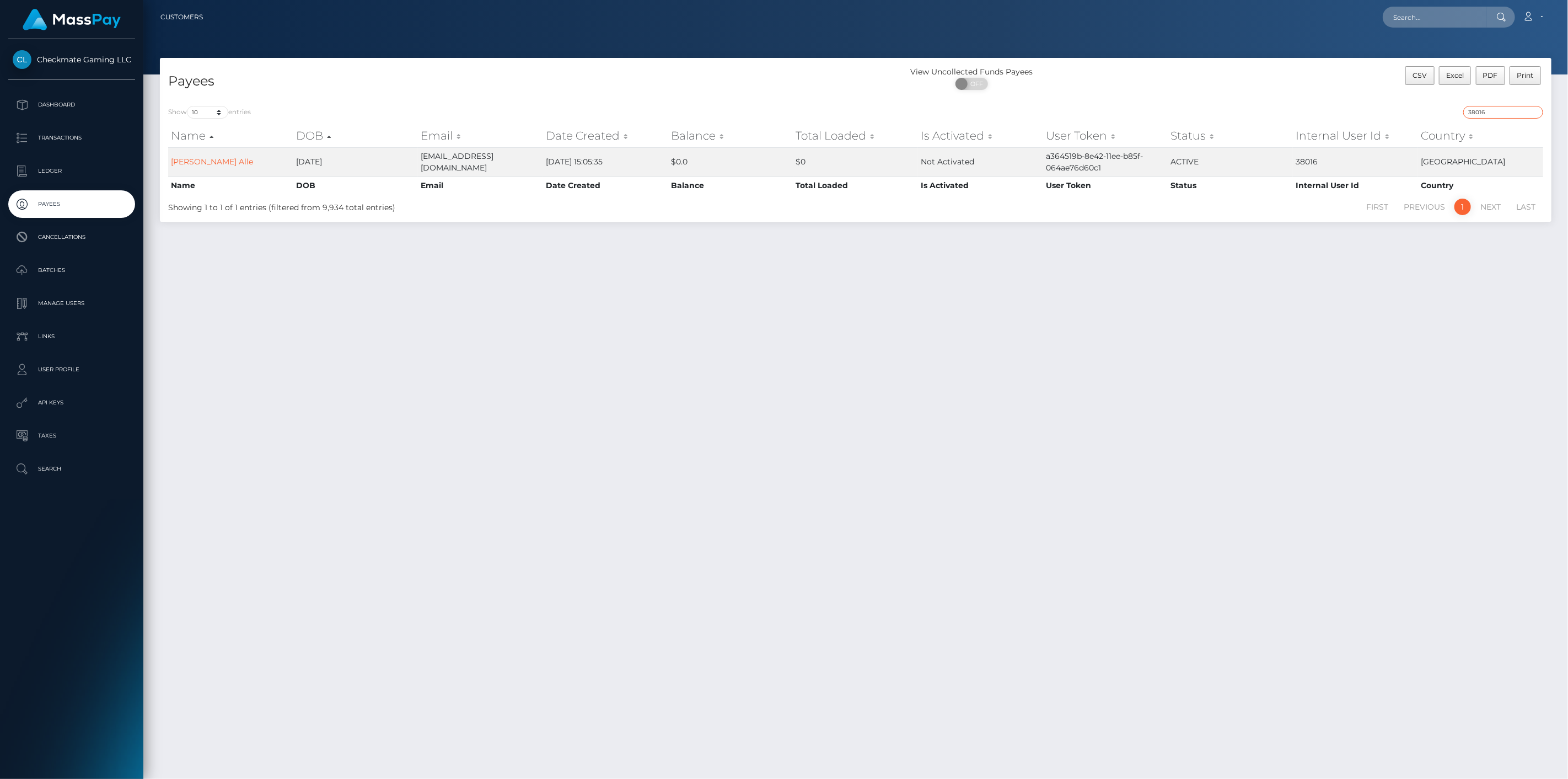
drag, startPoint x: 1484, startPoint y: 112, endPoint x: 1404, endPoint y: 112, distance: 80.0
click at [1404, 112] on div "38016" at bounding box center [1203, 113] width 679 height 15
paste input "7983"
type input "37983"
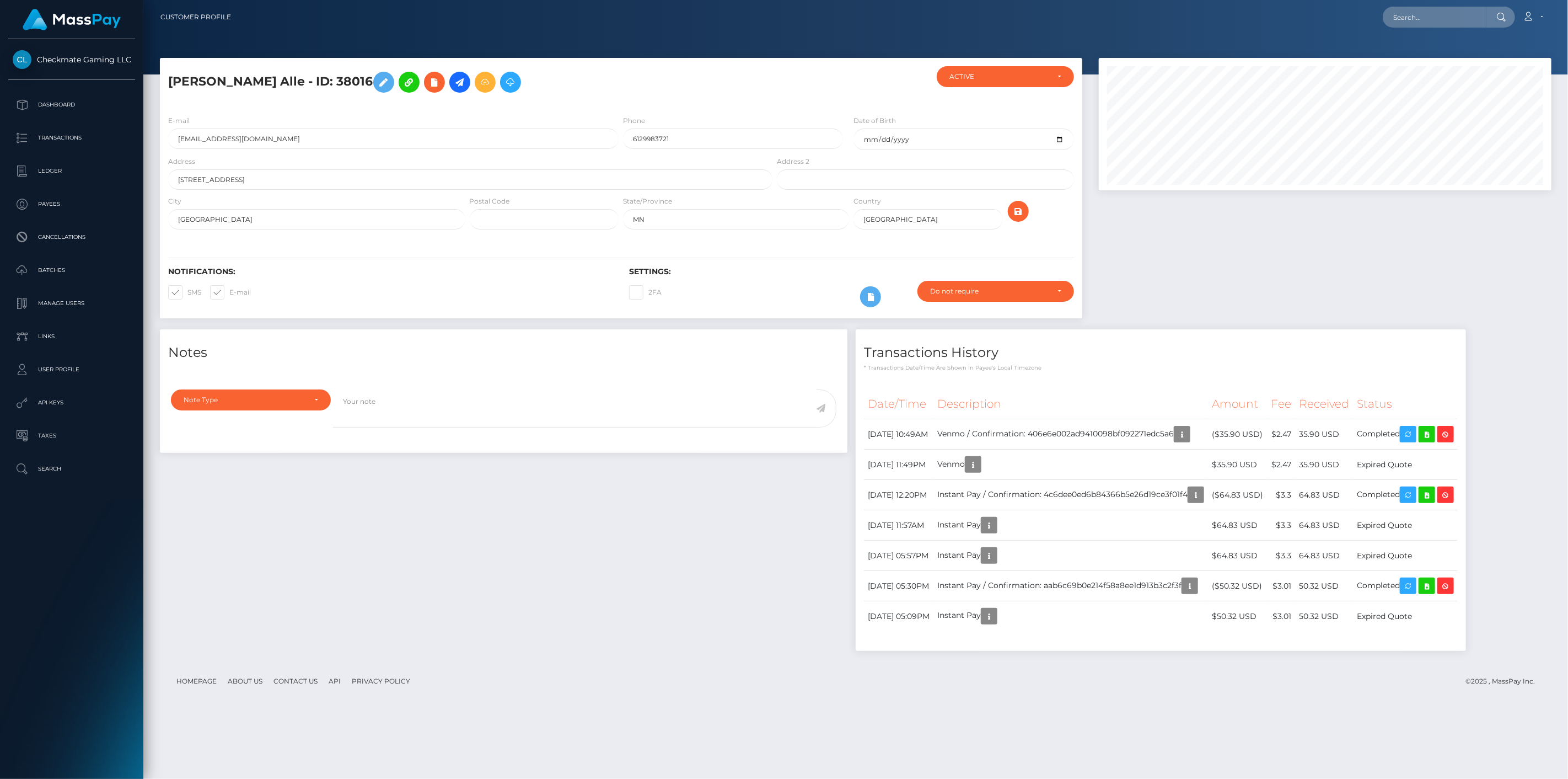
scroll to position [132, 453]
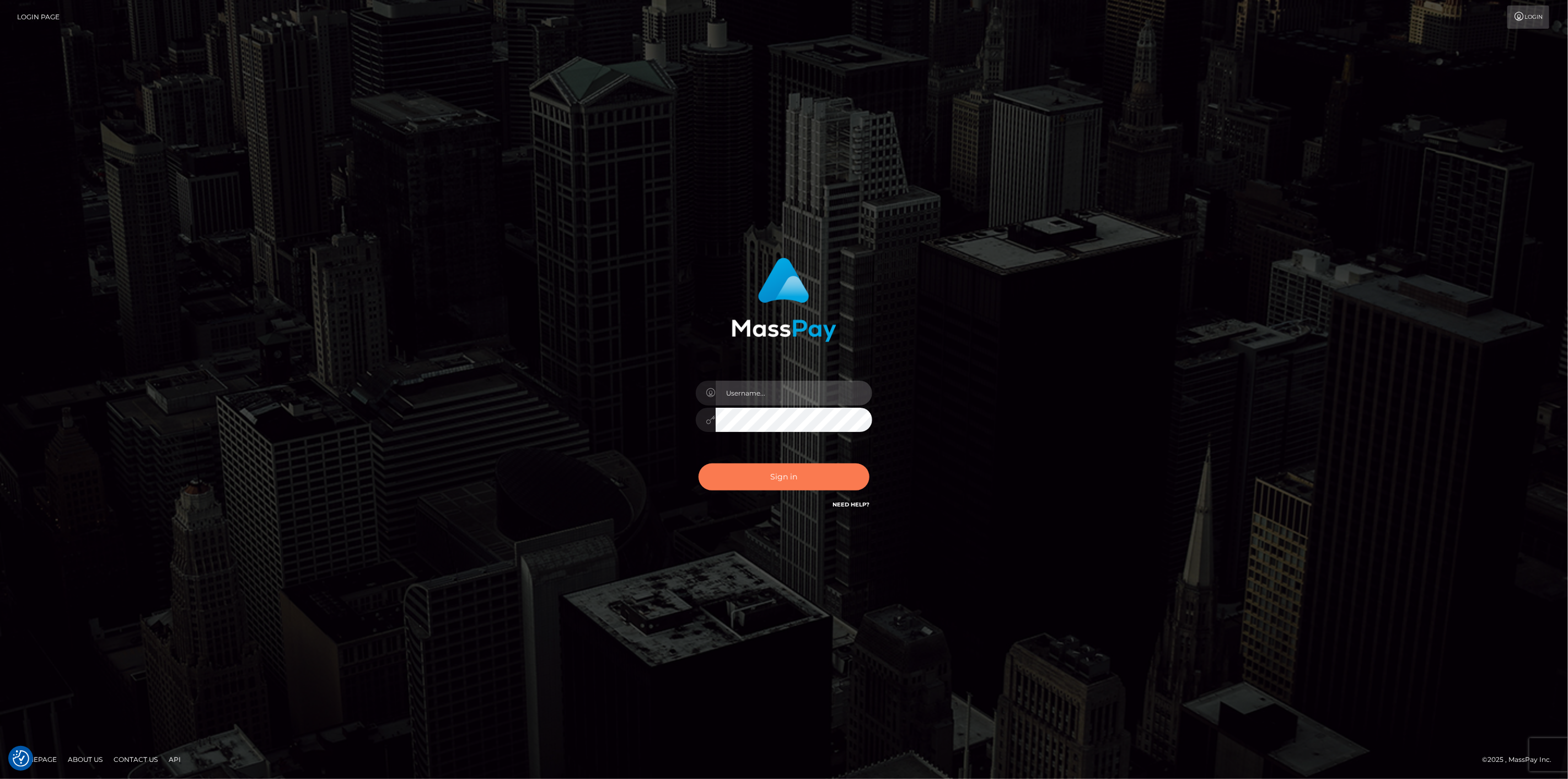
type input "[DOMAIN_NAME]"
click at [744, 477] on button "Sign in" at bounding box center [783, 476] width 171 height 27
type input "scott.cm"
click at [758, 471] on button "Sign in" at bounding box center [783, 476] width 171 height 27
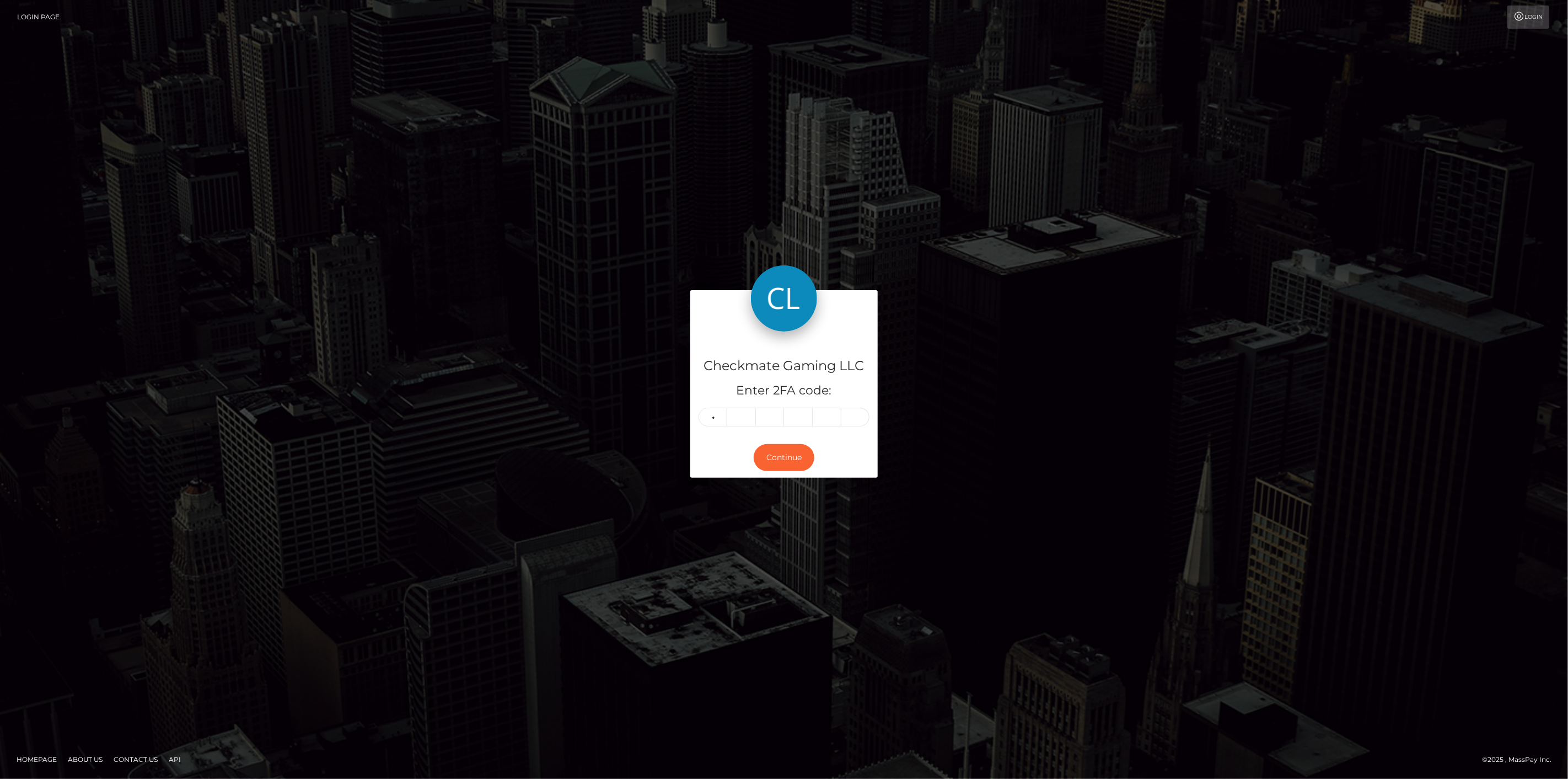
type input "2"
type input "8"
type input "1"
type input "9"
type input "3"
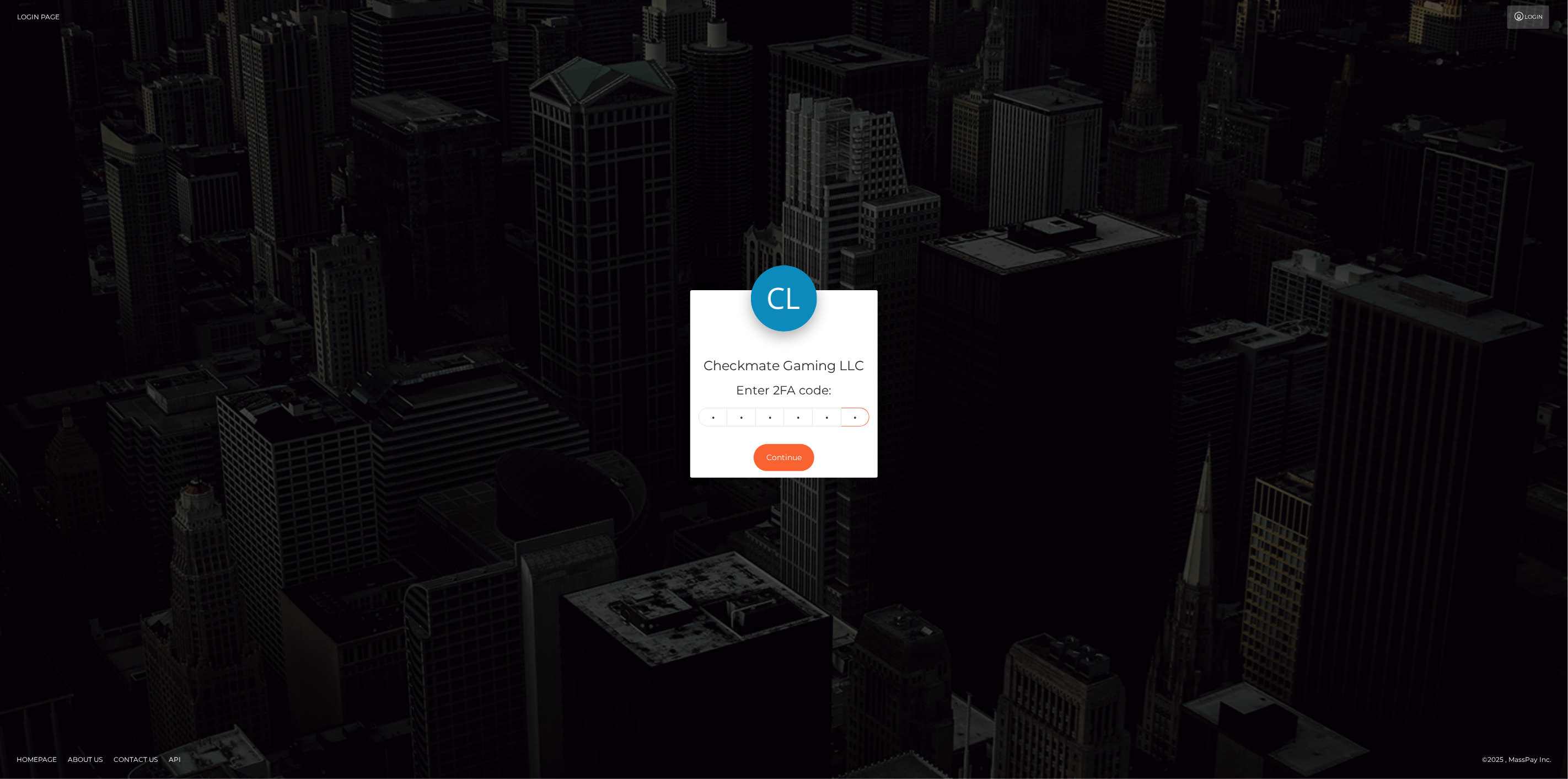
type input "7"
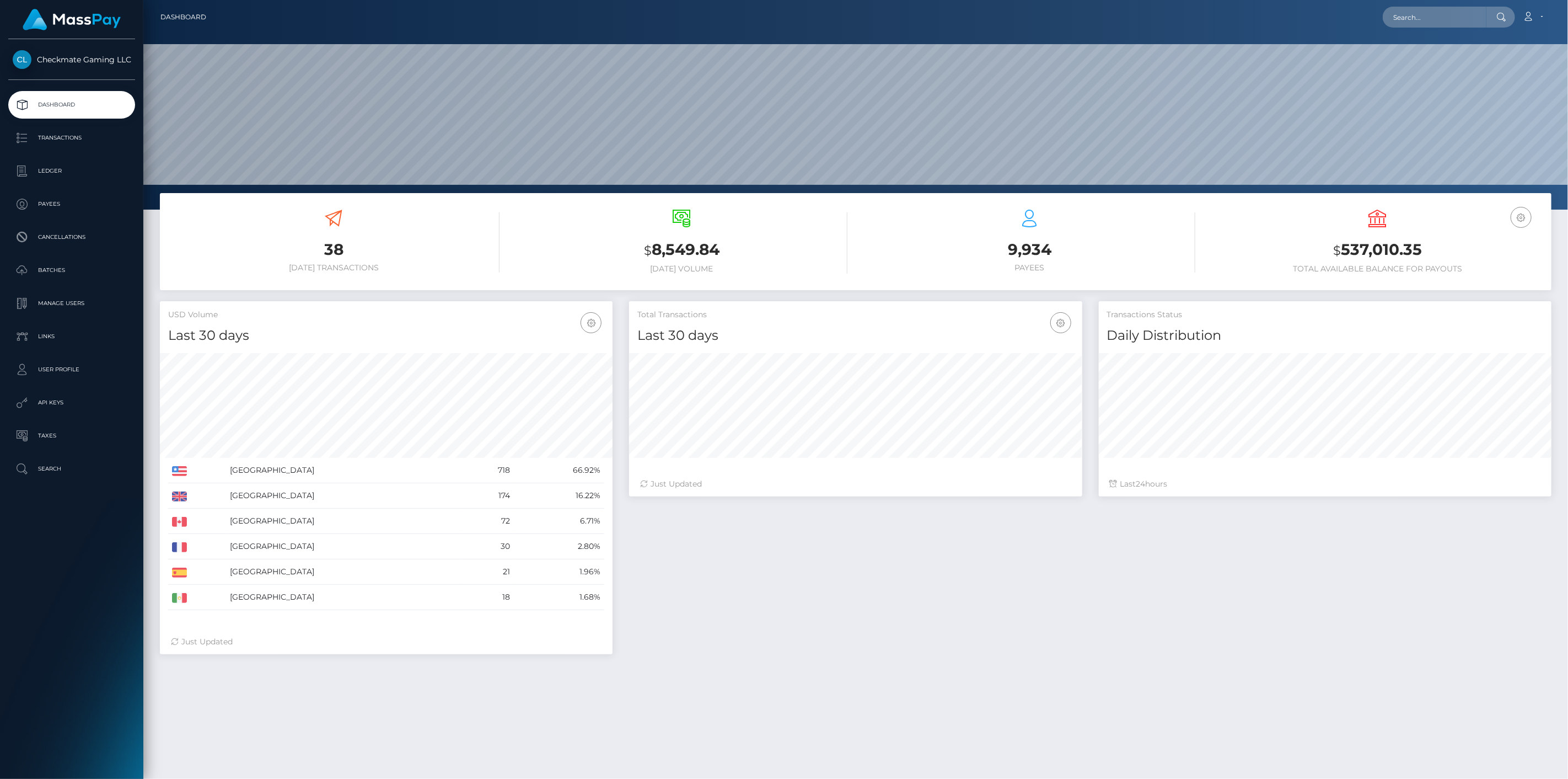
scroll to position [195, 453]
click at [61, 198] on p "Payees" at bounding box center [71, 204] width 118 height 16
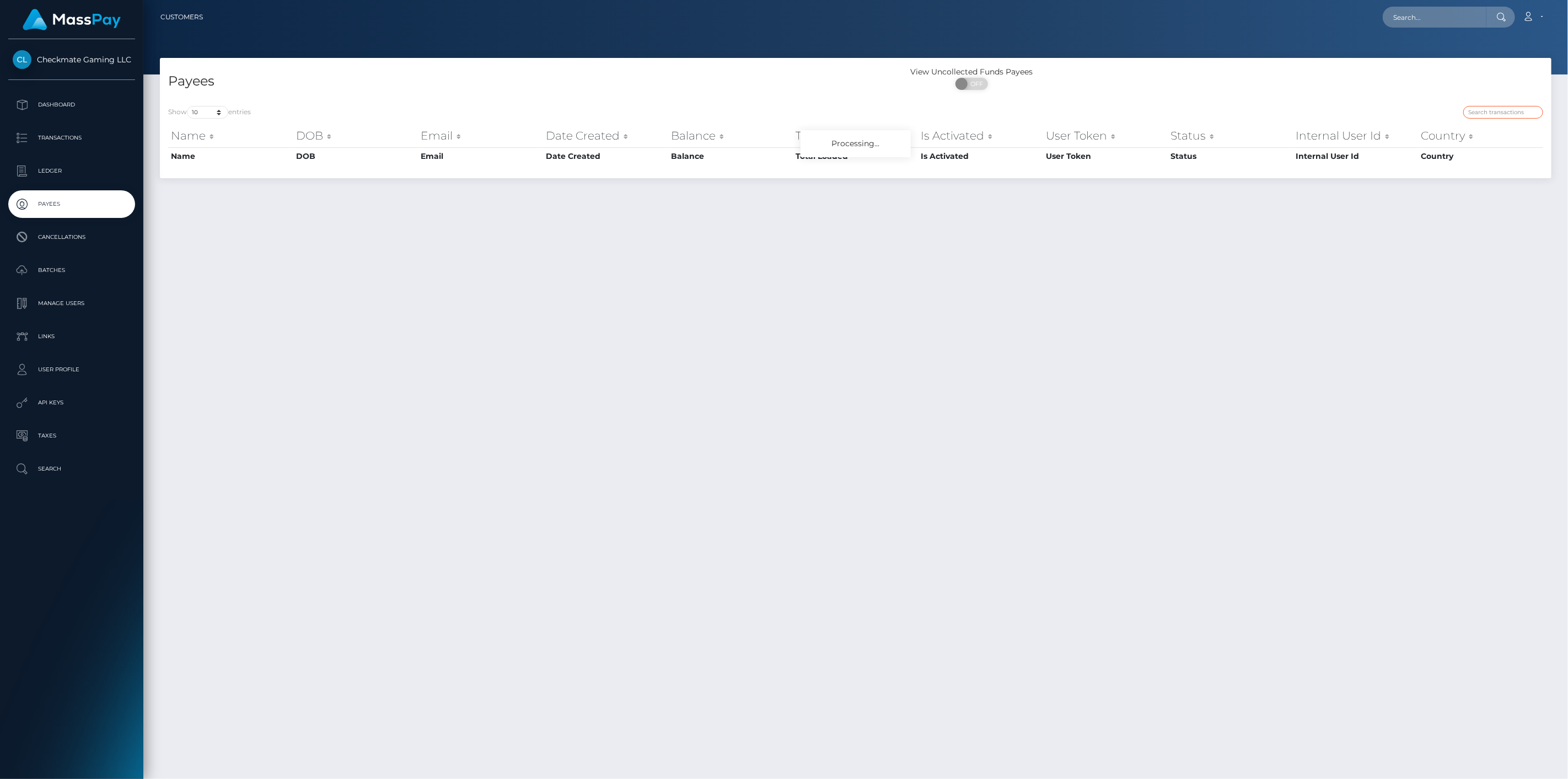
click at [1502, 111] on input "search" at bounding box center [1503, 112] width 80 height 13
paste input "343315"
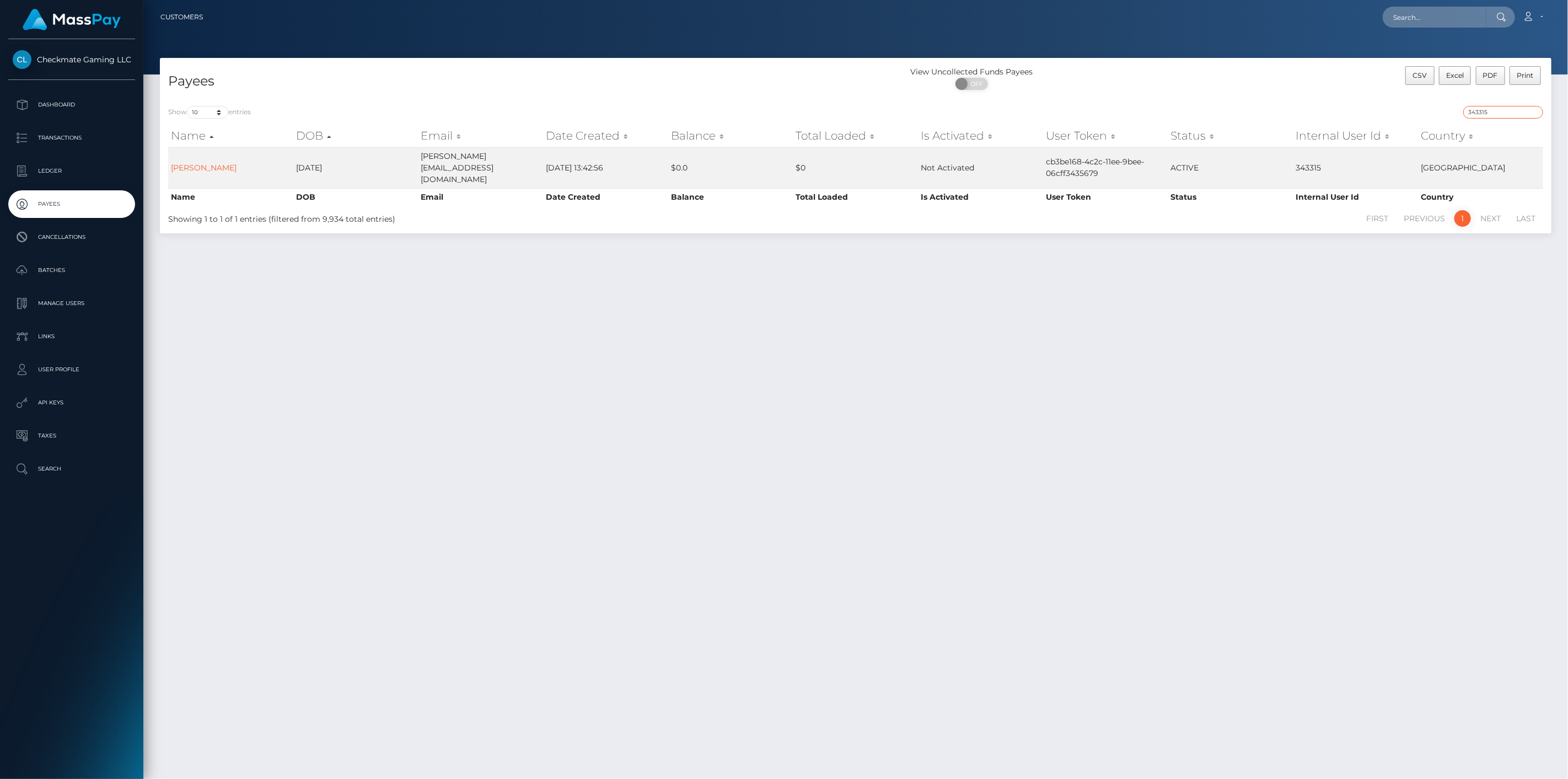
type input "343315"
drag, startPoint x: 203, startPoint y: 160, endPoint x: 218, endPoint y: 153, distance: 16.6
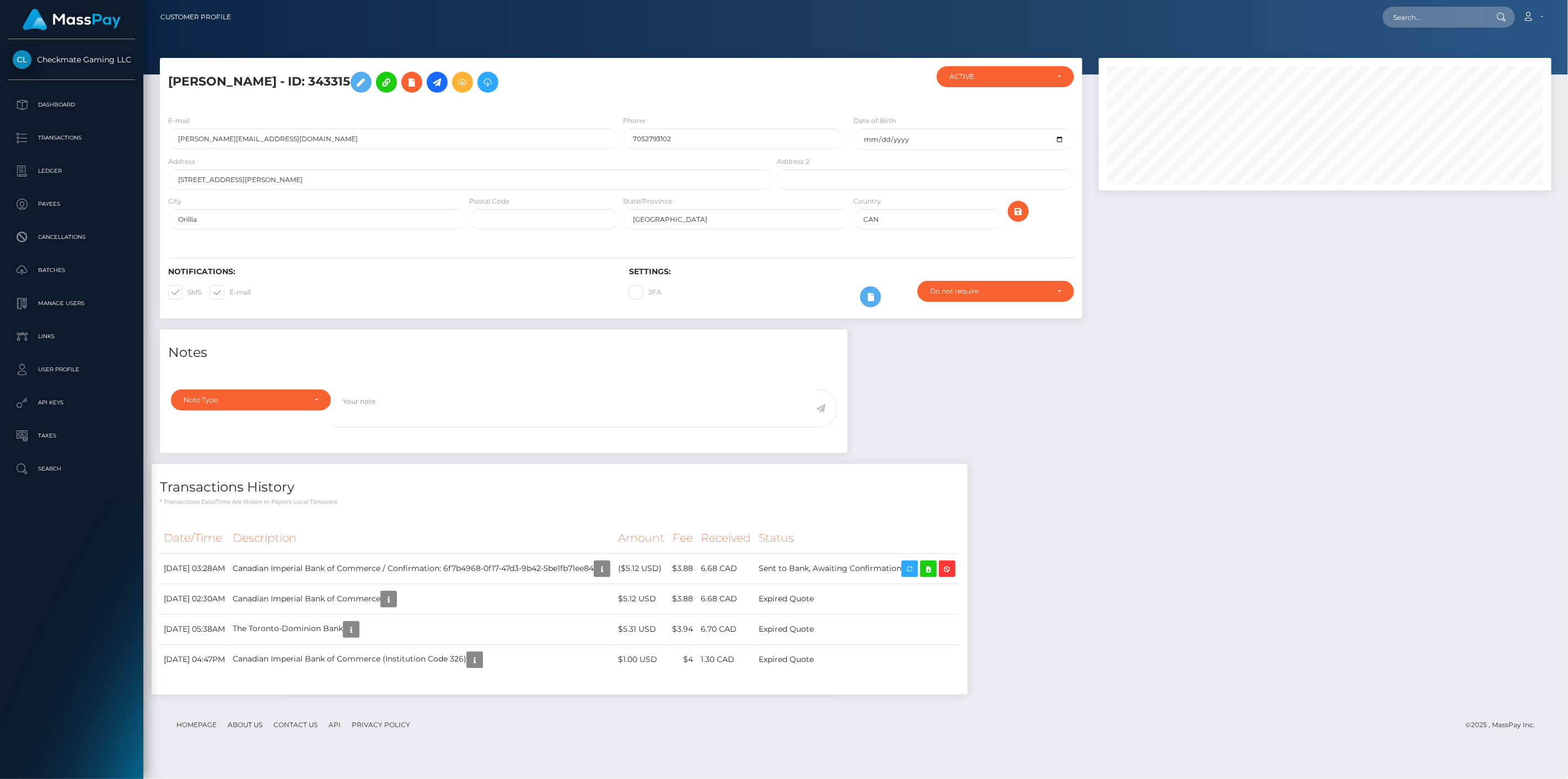
scroll to position [132, 453]
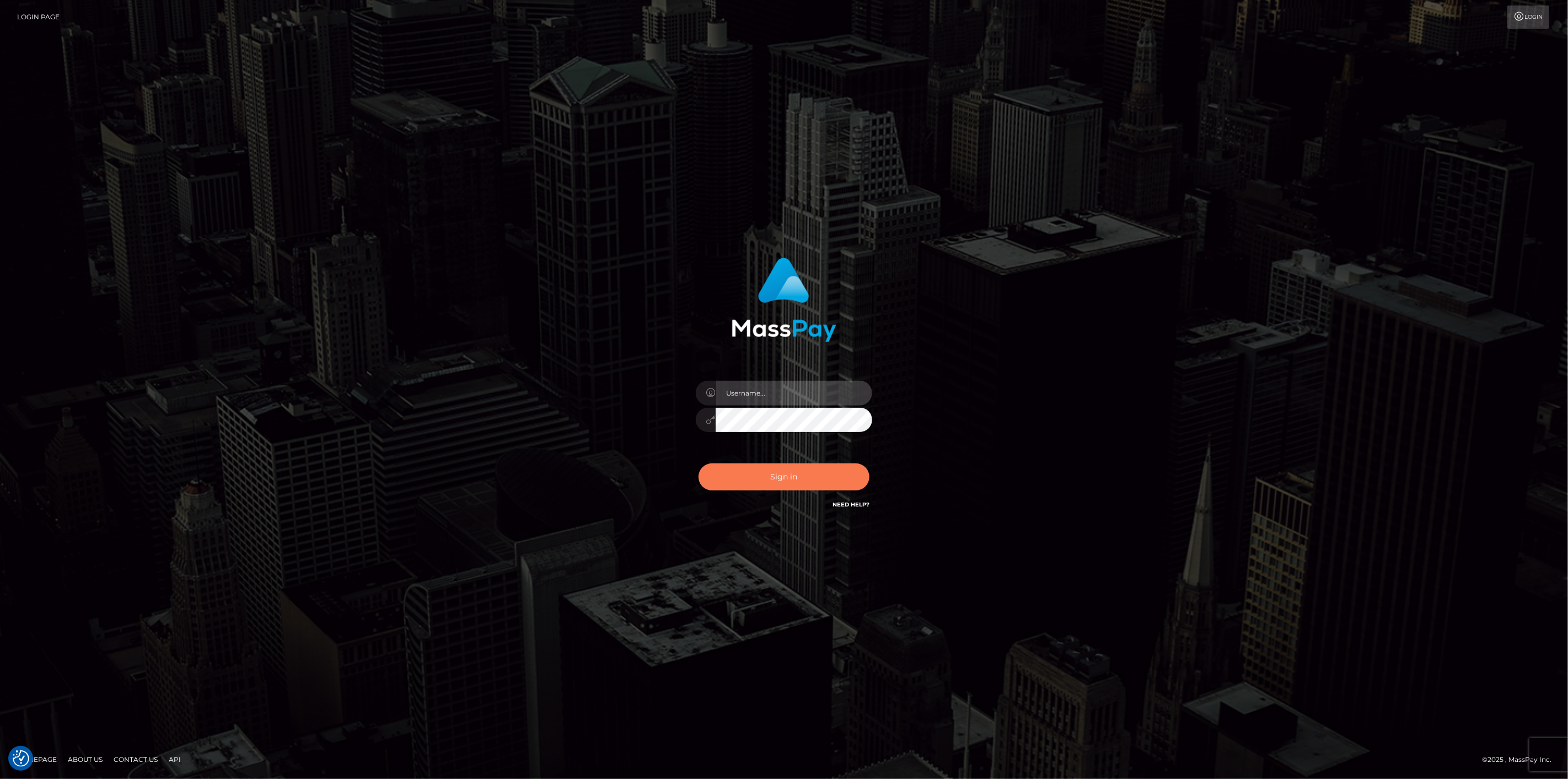
type input "scott.cm"
click at [737, 481] on button "Sign in" at bounding box center [783, 476] width 171 height 27
type input "scott.cm"
click at [806, 478] on button "Sign in" at bounding box center [783, 476] width 171 height 27
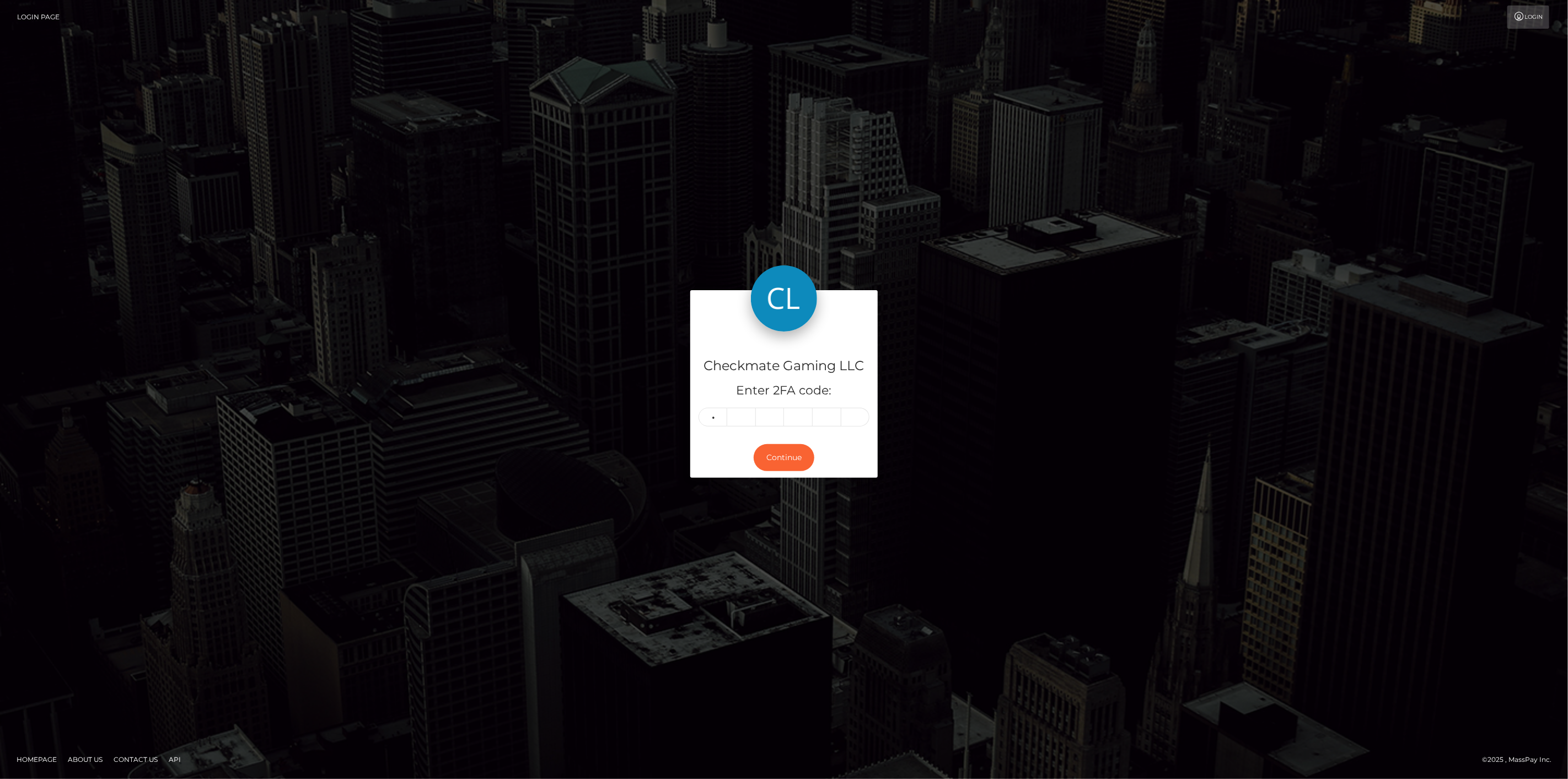
type input "9"
type input "3"
type input "7"
type input "3"
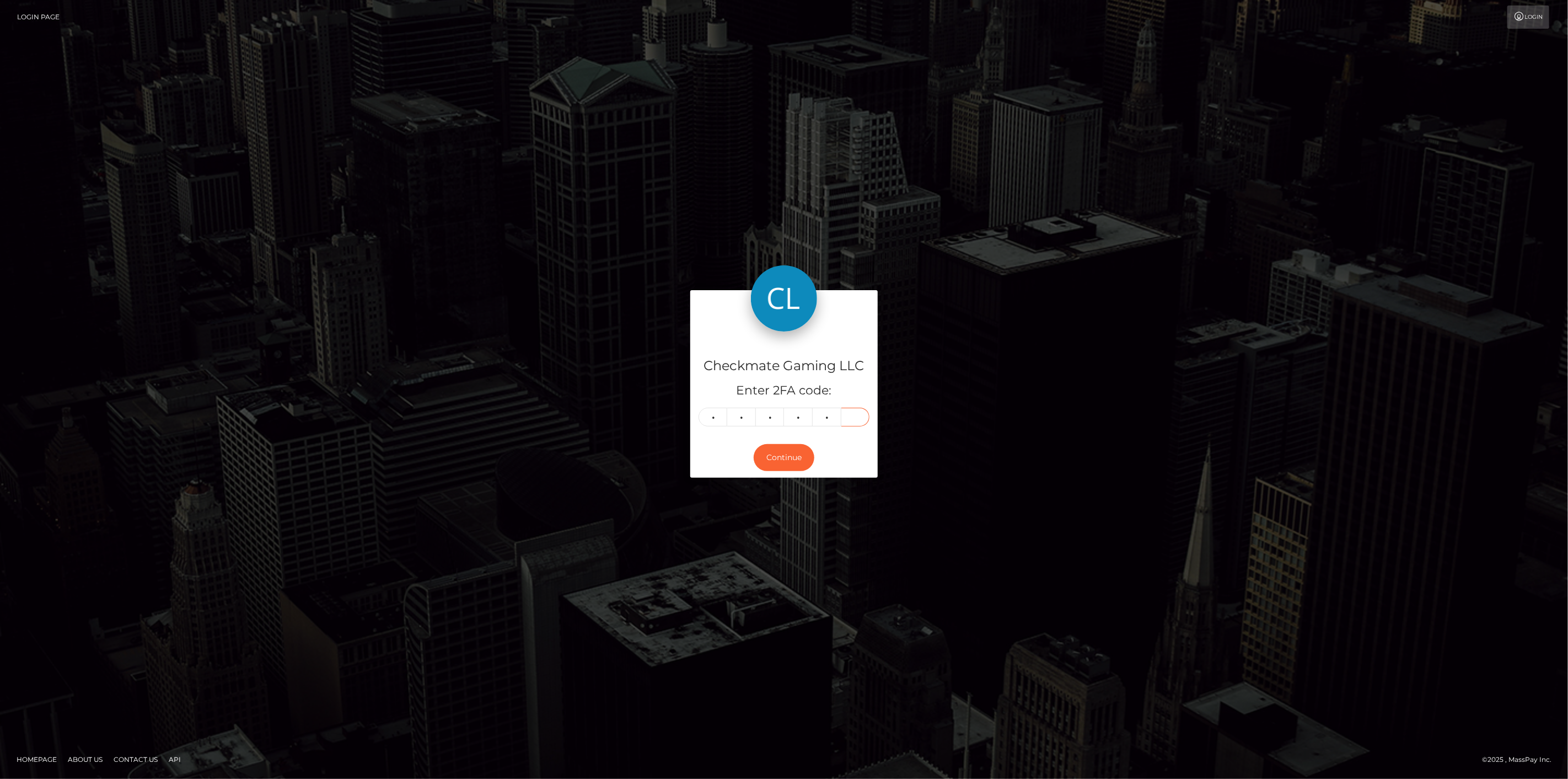
type input "6"
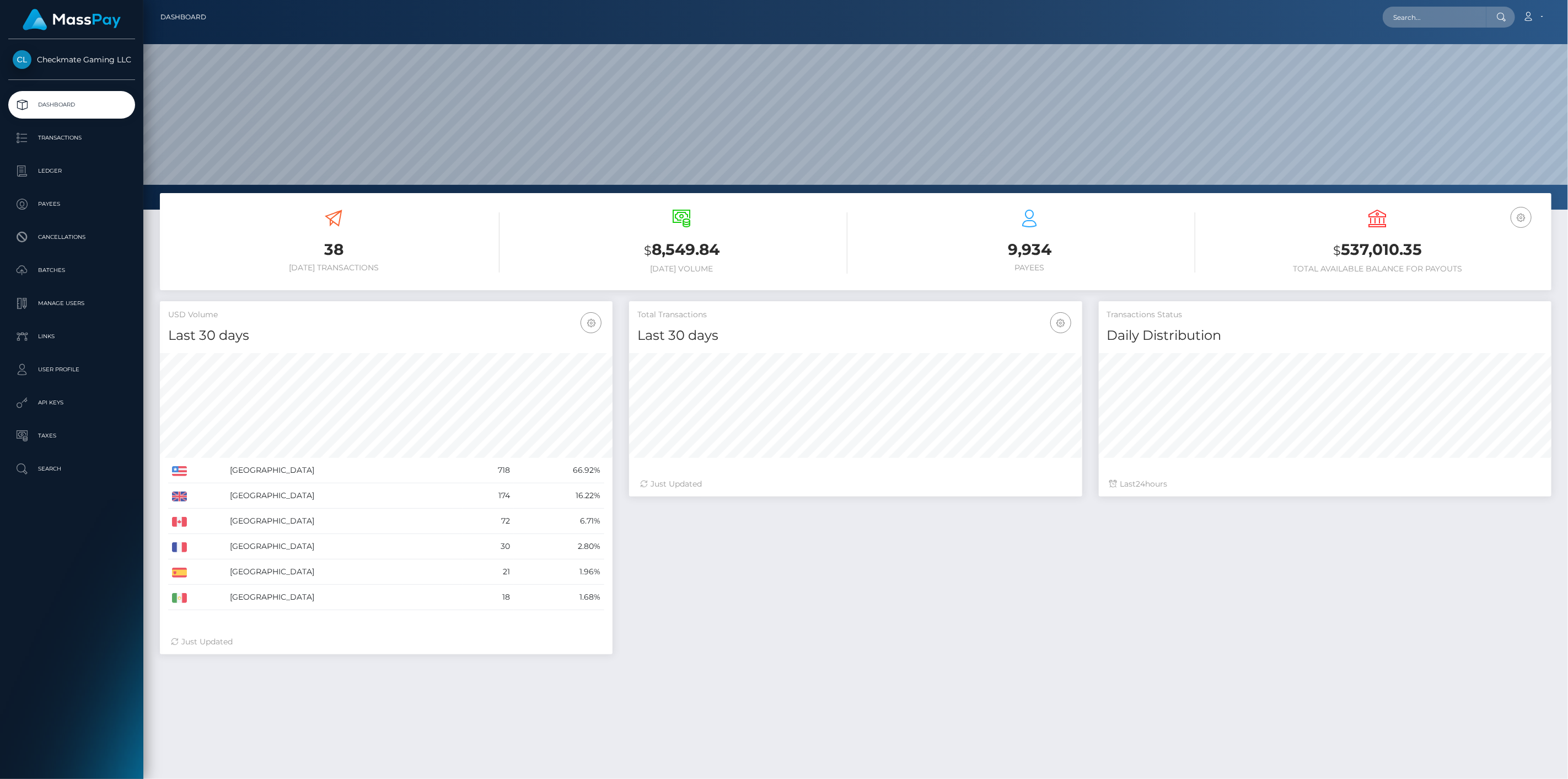
scroll to position [195, 453]
